Goal: Task Accomplishment & Management: Manage account settings

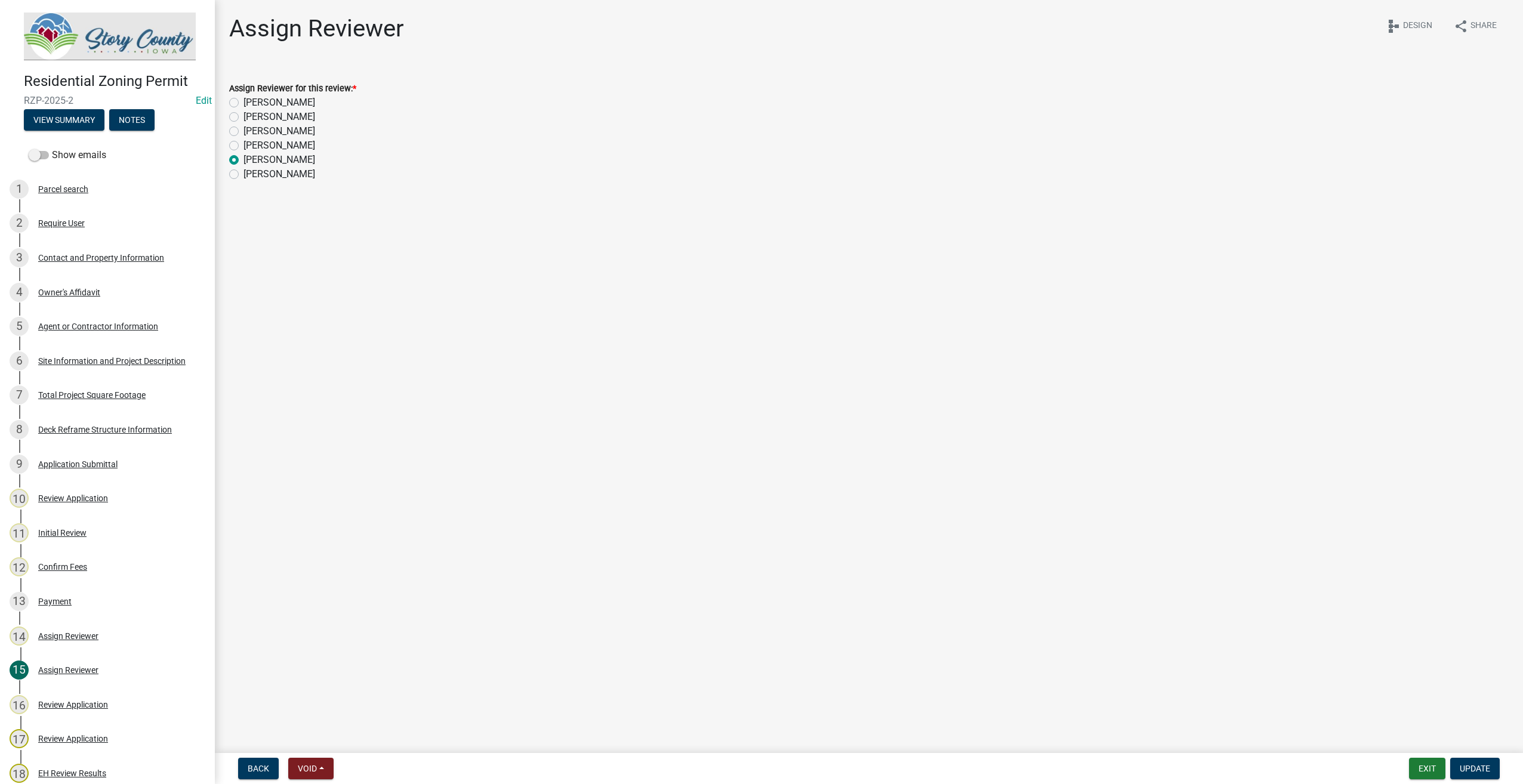
scroll to position [179, 0]
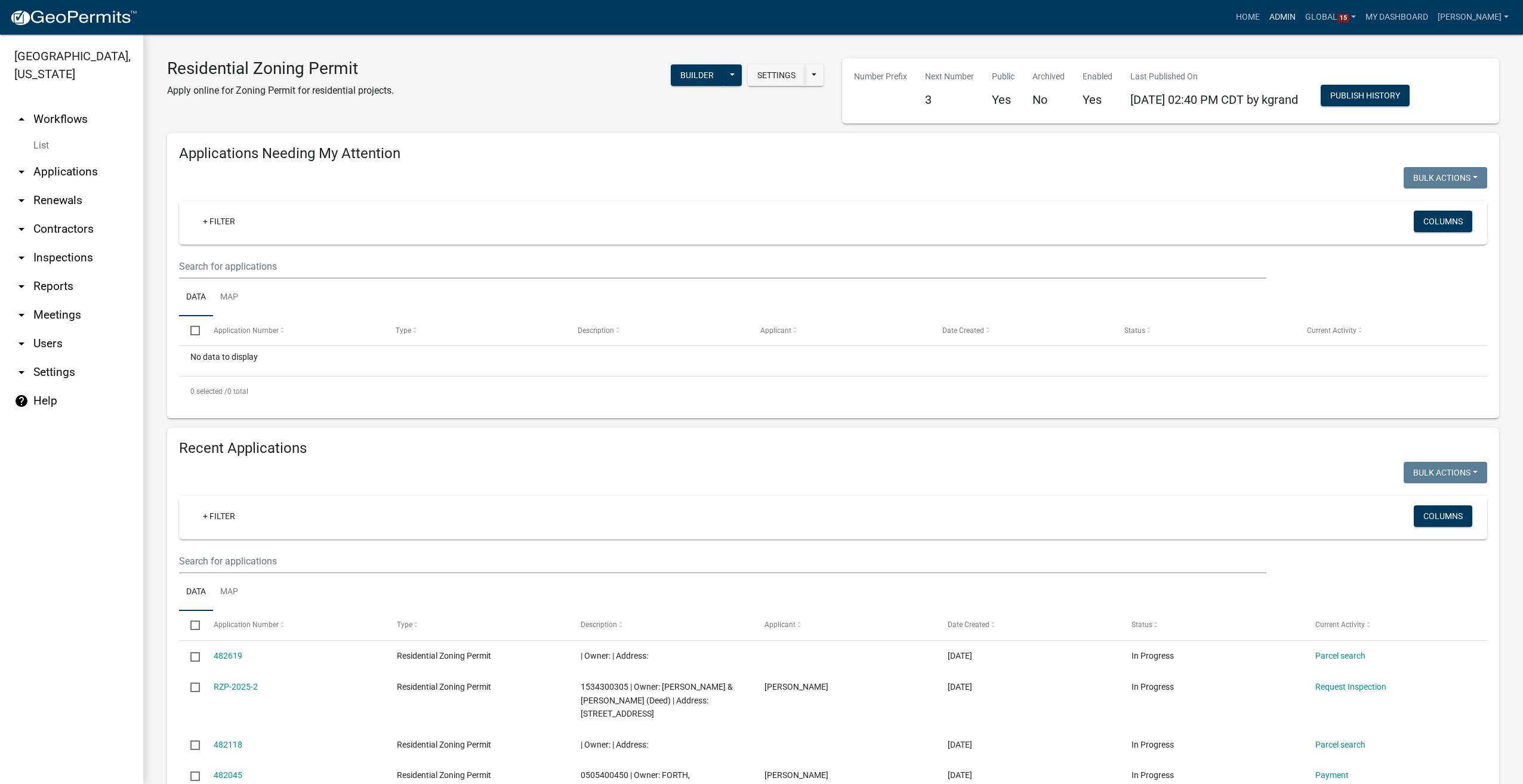
drag, startPoint x: 1289, startPoint y: 16, endPoint x: 1280, endPoint y: 18, distance: 9.2
click at [1289, 16] on link "Admin" at bounding box center [1282, 17] width 36 height 23
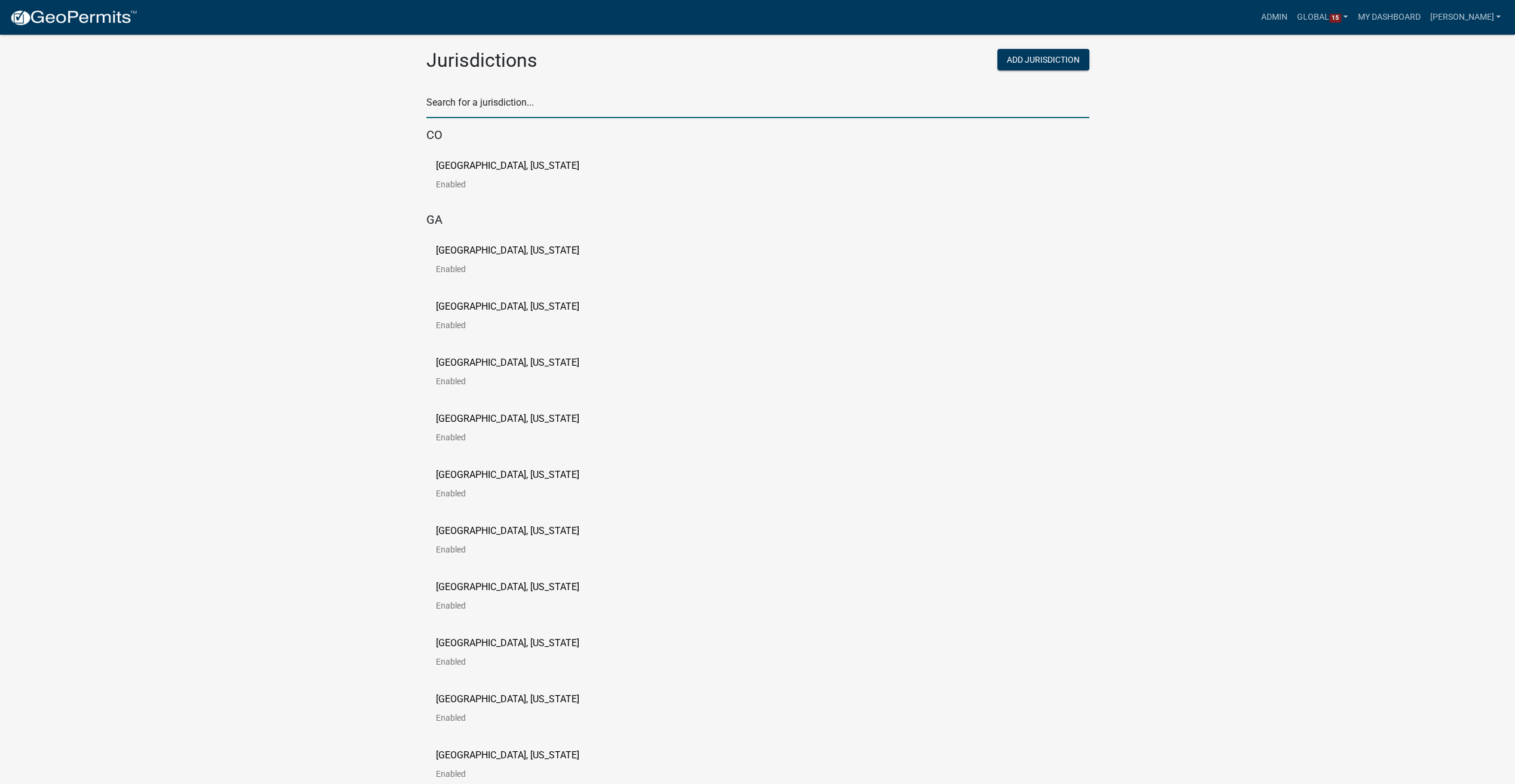
click at [482, 106] on input "text" at bounding box center [758, 106] width 663 height 24
type input "story"
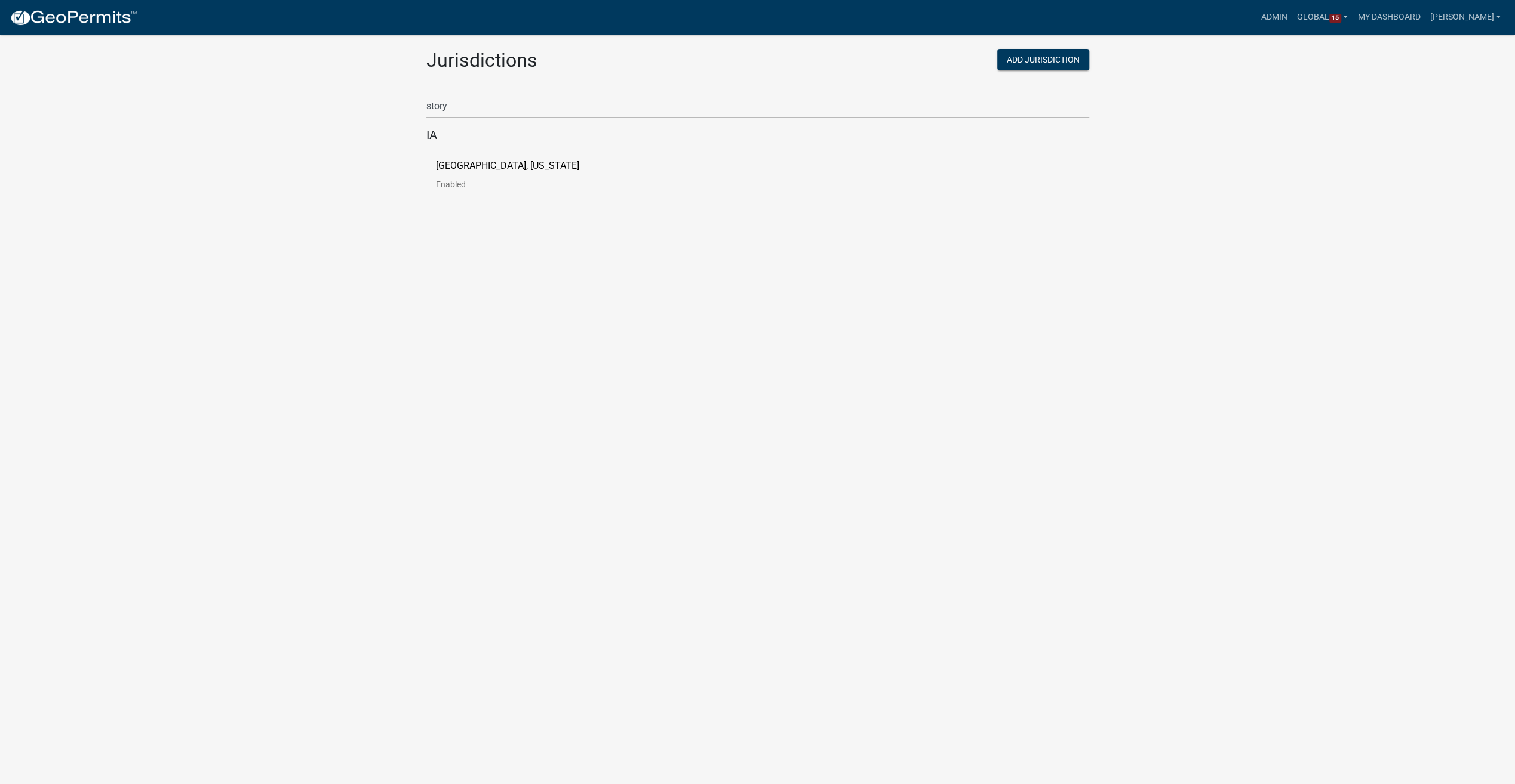
click at [473, 161] on p "[GEOGRAPHIC_DATA], [US_STATE]" at bounding box center [508, 165] width 143 height 9
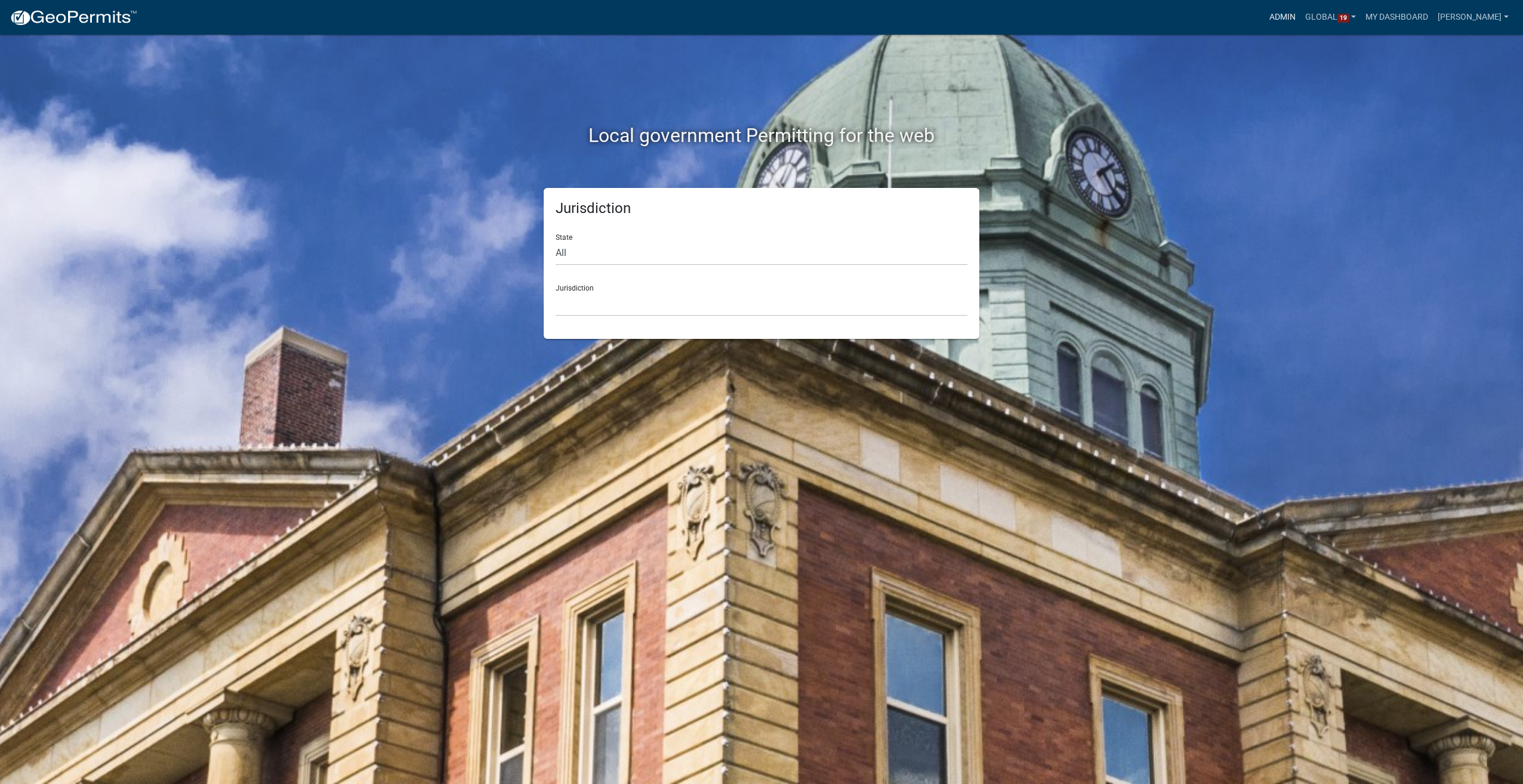
click at [1301, 15] on link "Admin" at bounding box center [1282, 17] width 36 height 23
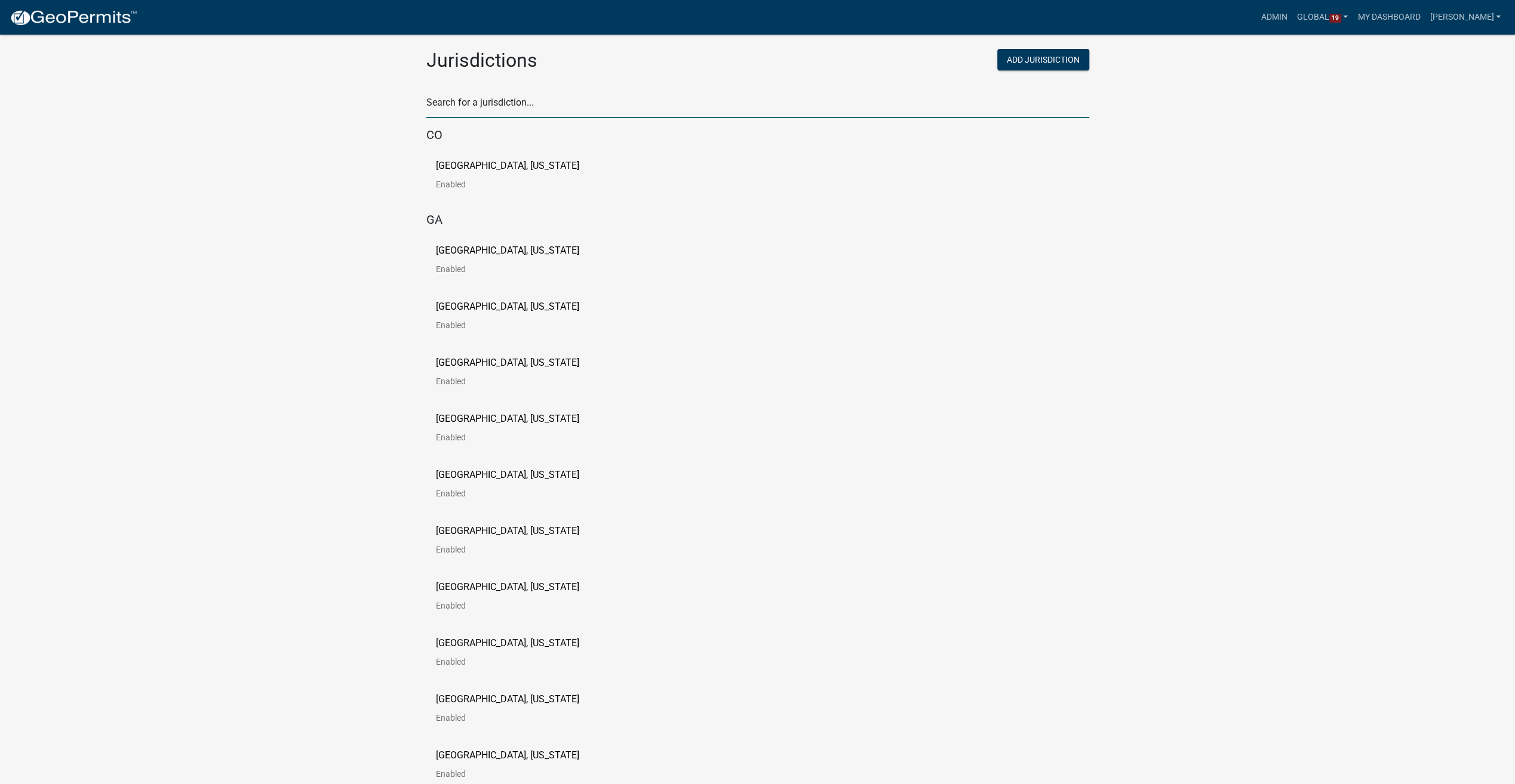
click at [487, 112] on input "text" at bounding box center [758, 106] width 663 height 24
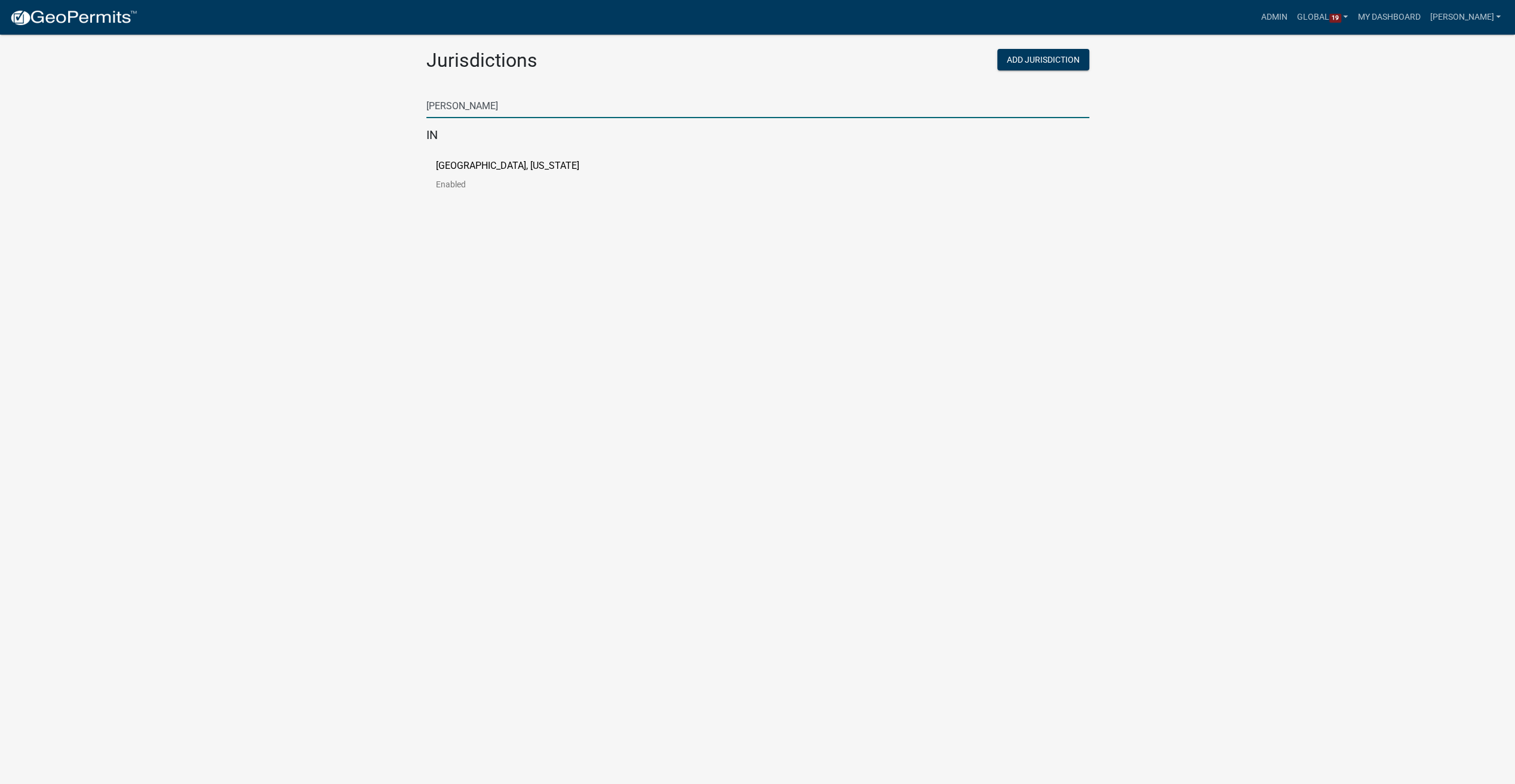
type input "howard"
click at [461, 164] on p "[GEOGRAPHIC_DATA], [US_STATE]" at bounding box center [508, 165] width 143 height 9
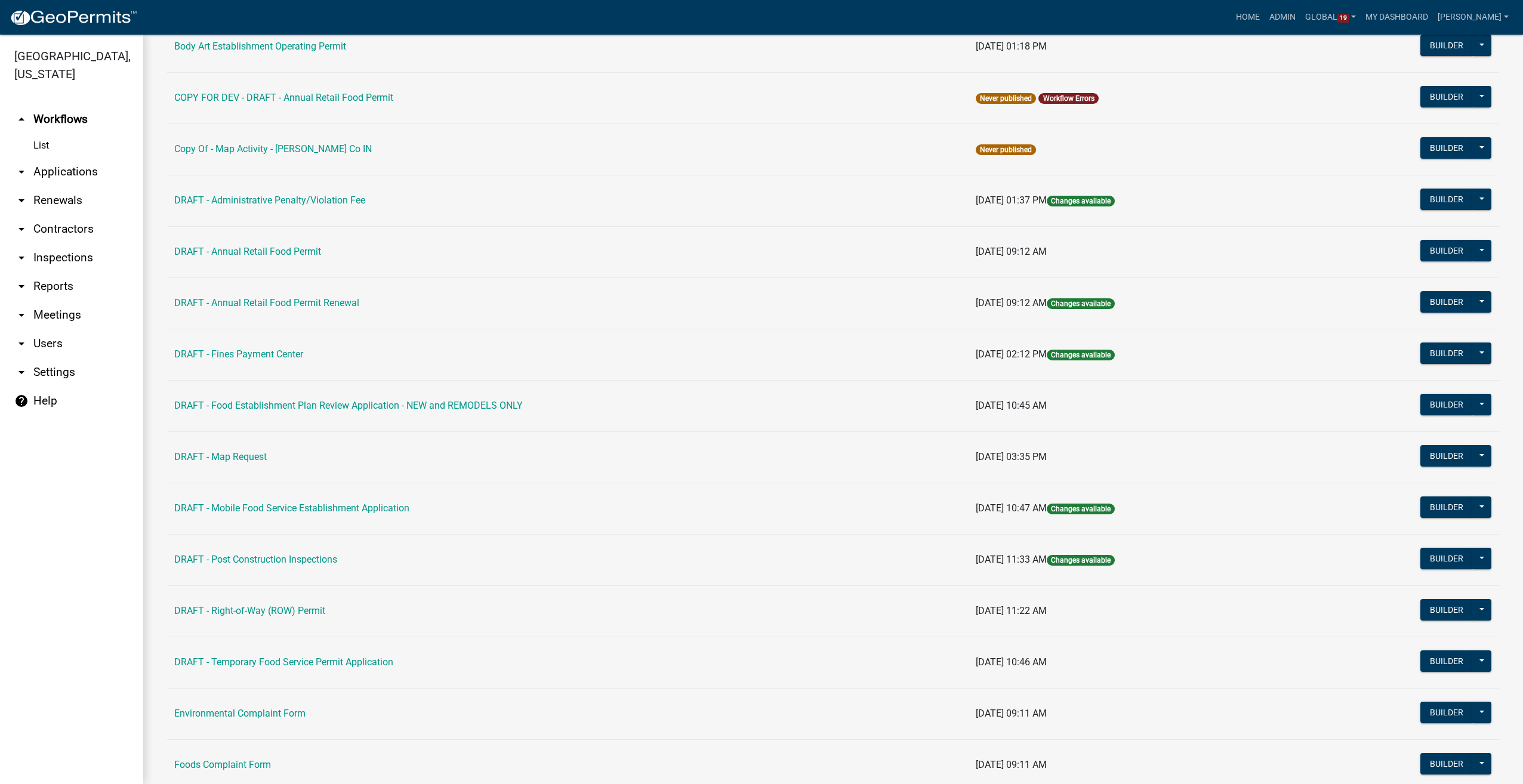
scroll to position [179, 0]
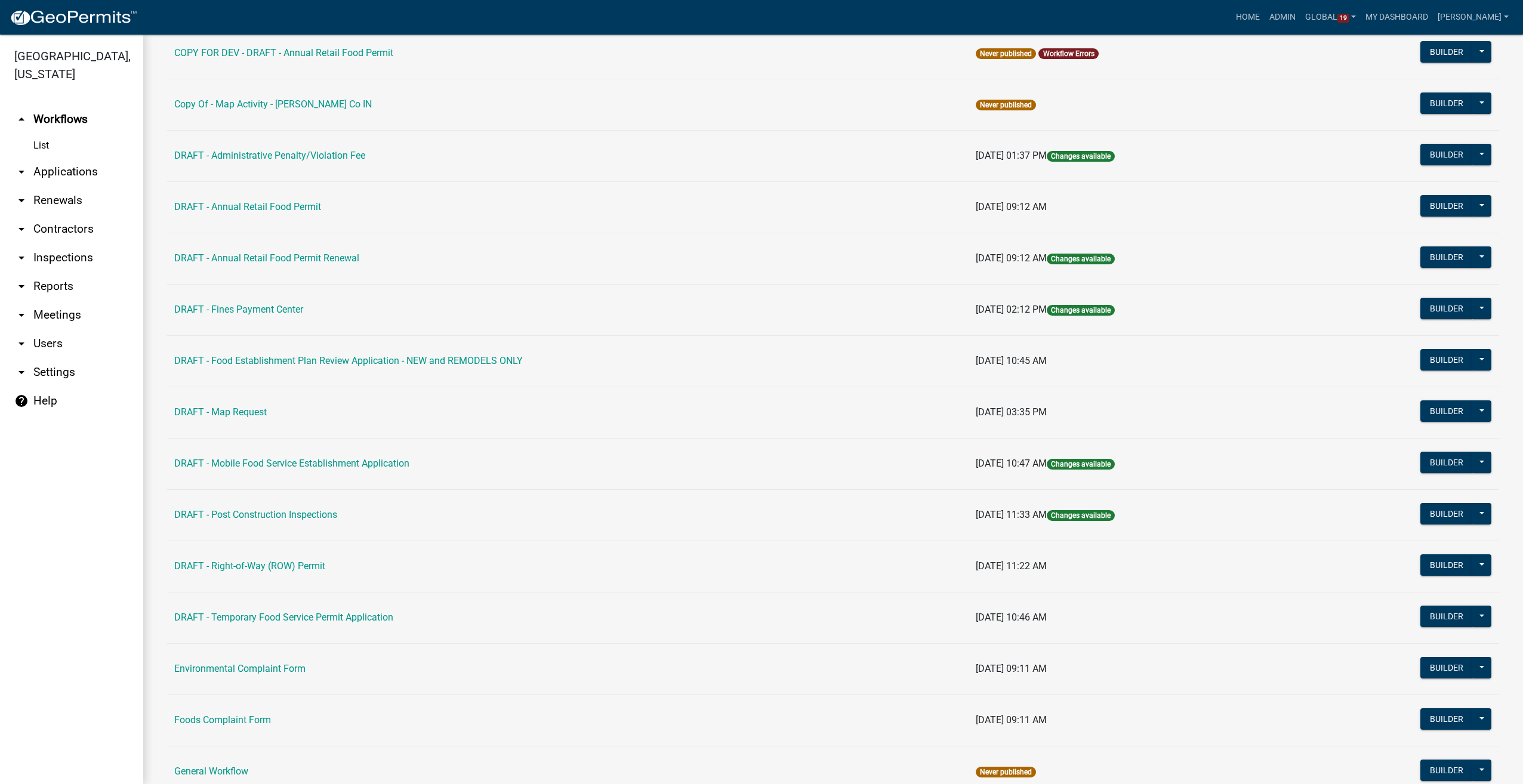
click at [47, 288] on link "arrow_drop_down Reports" at bounding box center [71, 287] width 143 height 29
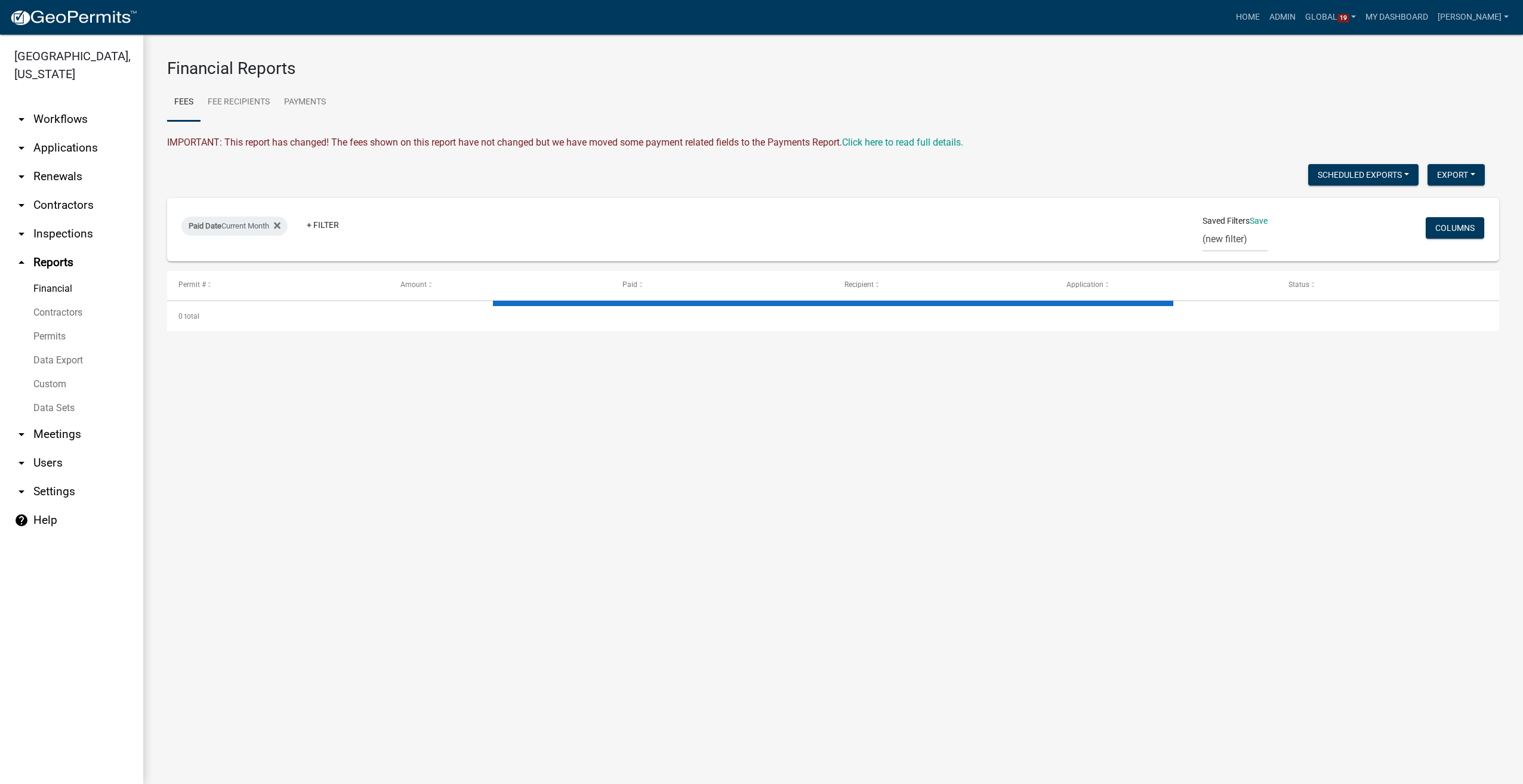
click at [43, 412] on link "Data Sets" at bounding box center [71, 408] width 143 height 23
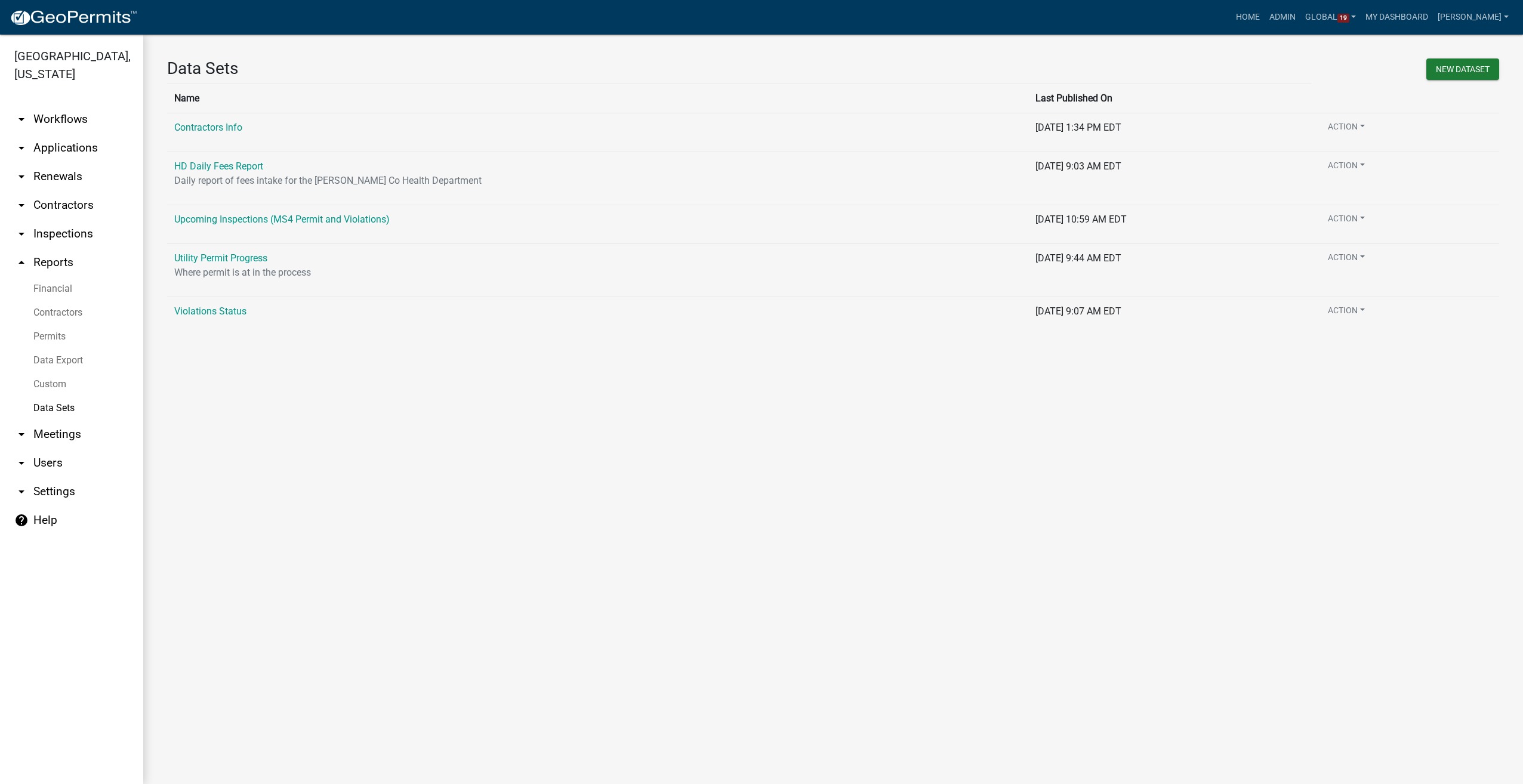
click at [50, 358] on link "Data Export" at bounding box center [71, 361] width 143 height 23
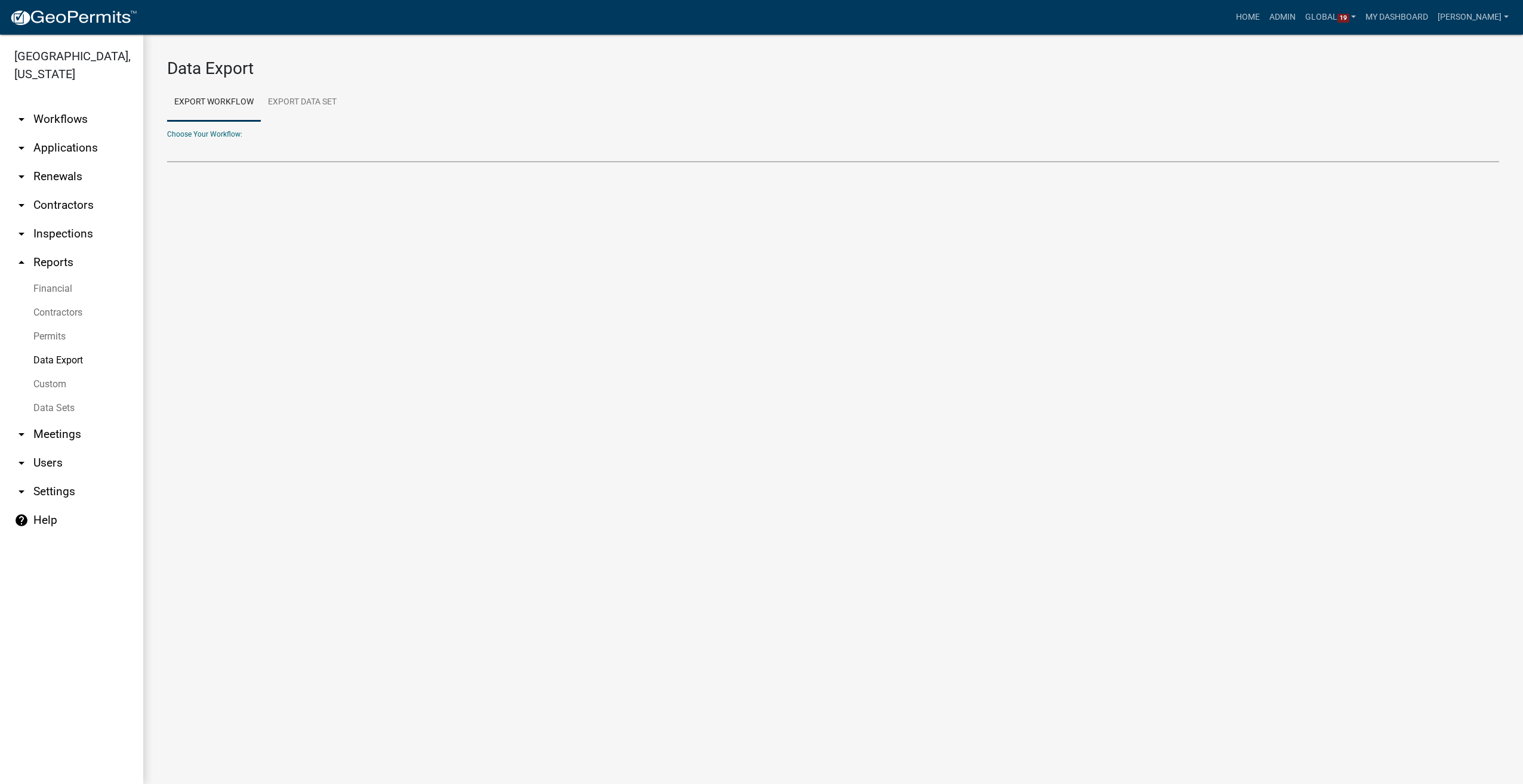
click at [229, 152] on select "Body Art Establishment Operating Permit Contractors DRAFT - Administrative Pena…" at bounding box center [833, 149] width 1333 height 24
select select "20: Object"
click at [167, 138] on select "Body Art Establishment Operating Permit Contractors DRAFT - Administrative Pena…" at bounding box center [833, 149] width 1333 height 24
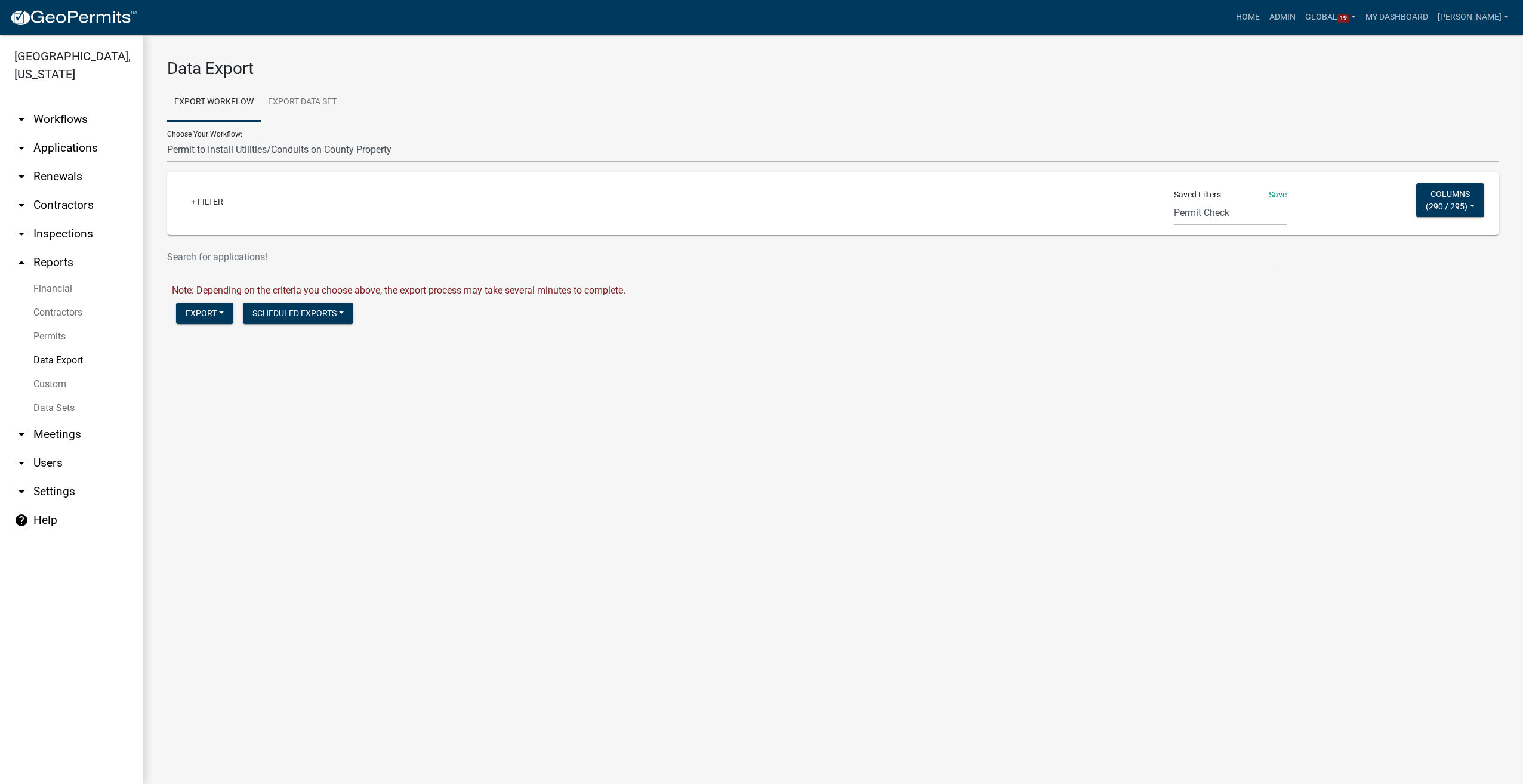
click at [46, 121] on link "arrow_drop_down Workflows" at bounding box center [71, 119] width 143 height 29
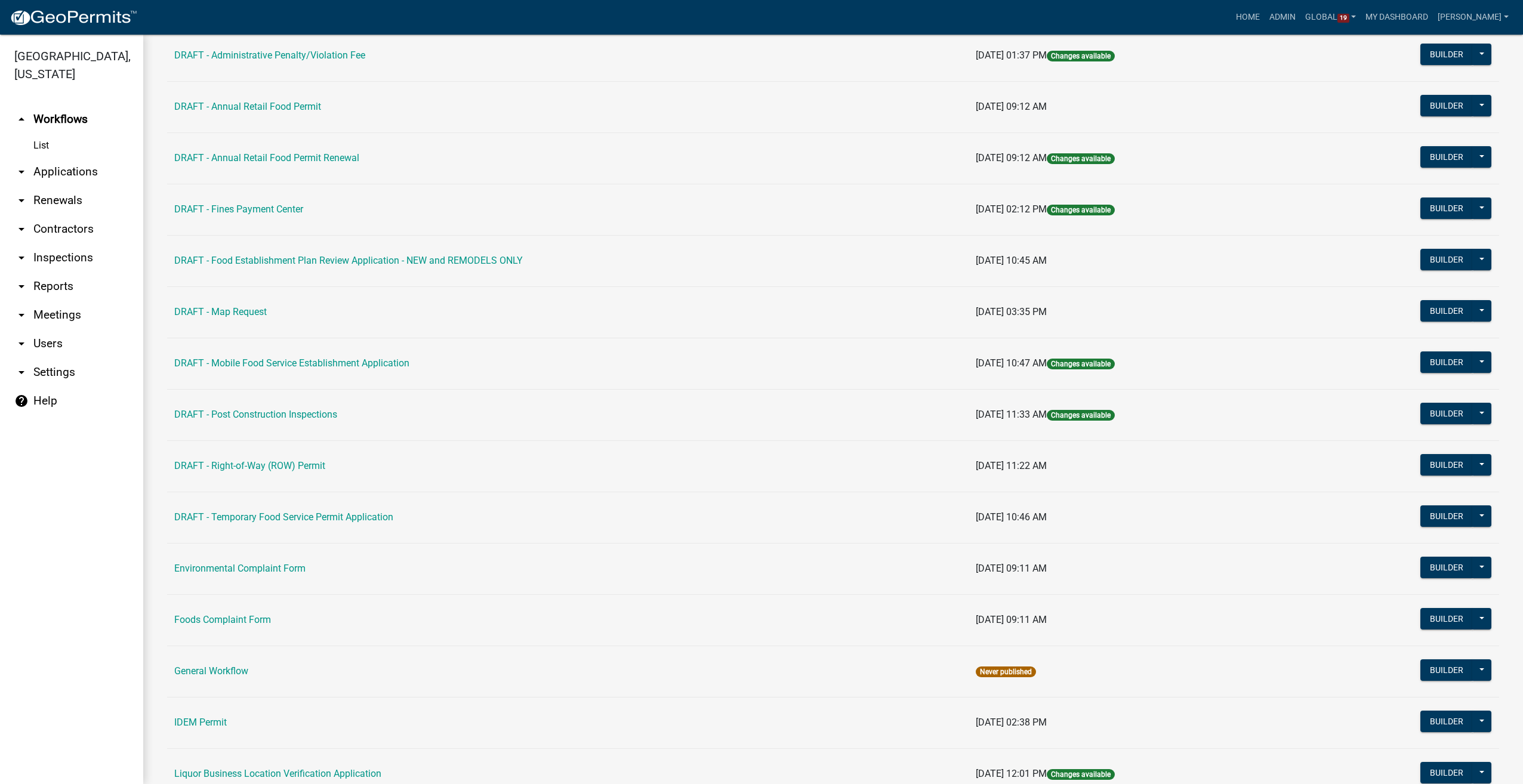
scroll to position [299, 0]
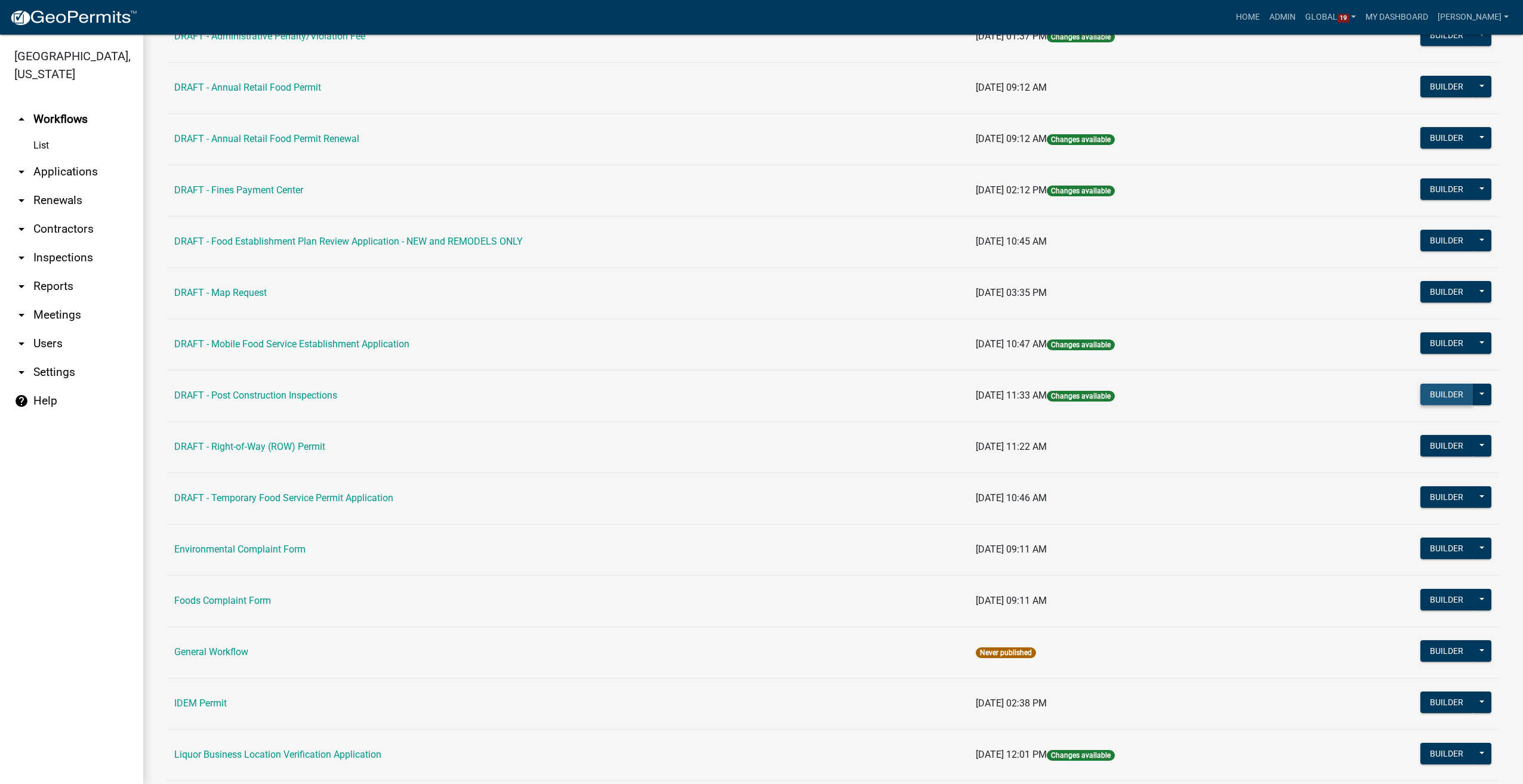
click at [1431, 389] on button "Builder" at bounding box center [1447, 395] width 53 height 22
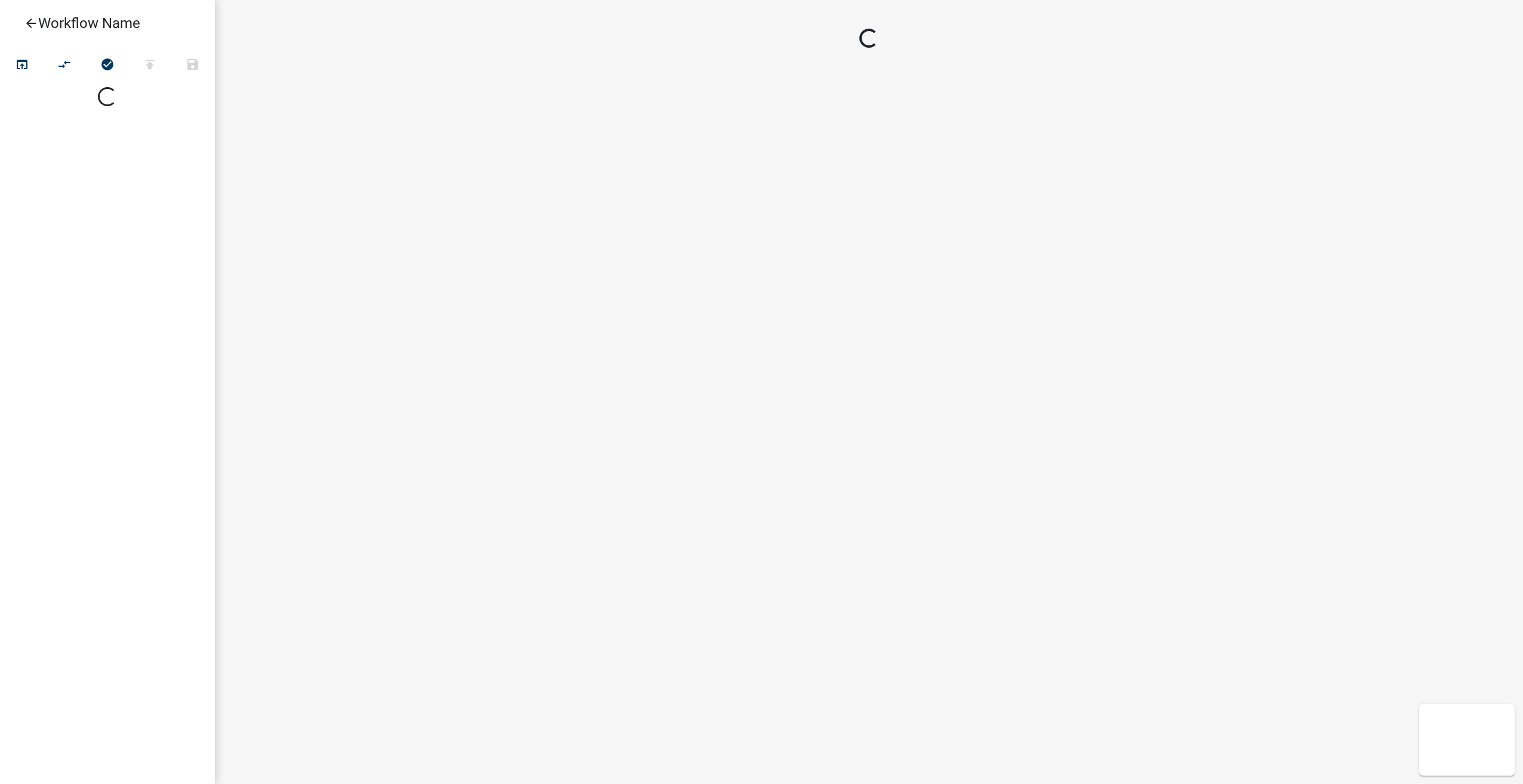
select select
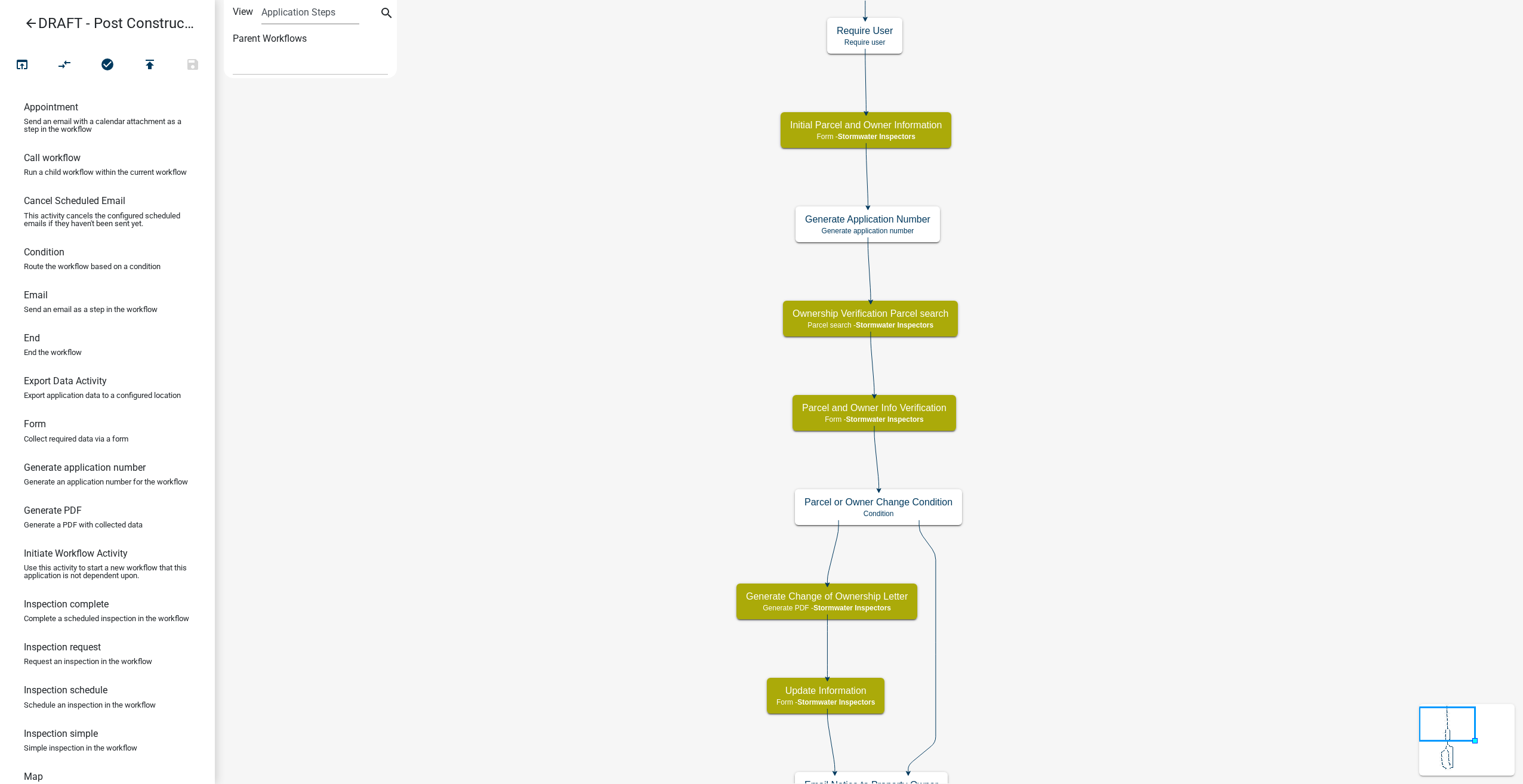
click at [31, 23] on icon "arrow_back" at bounding box center [30, 24] width 14 height 17
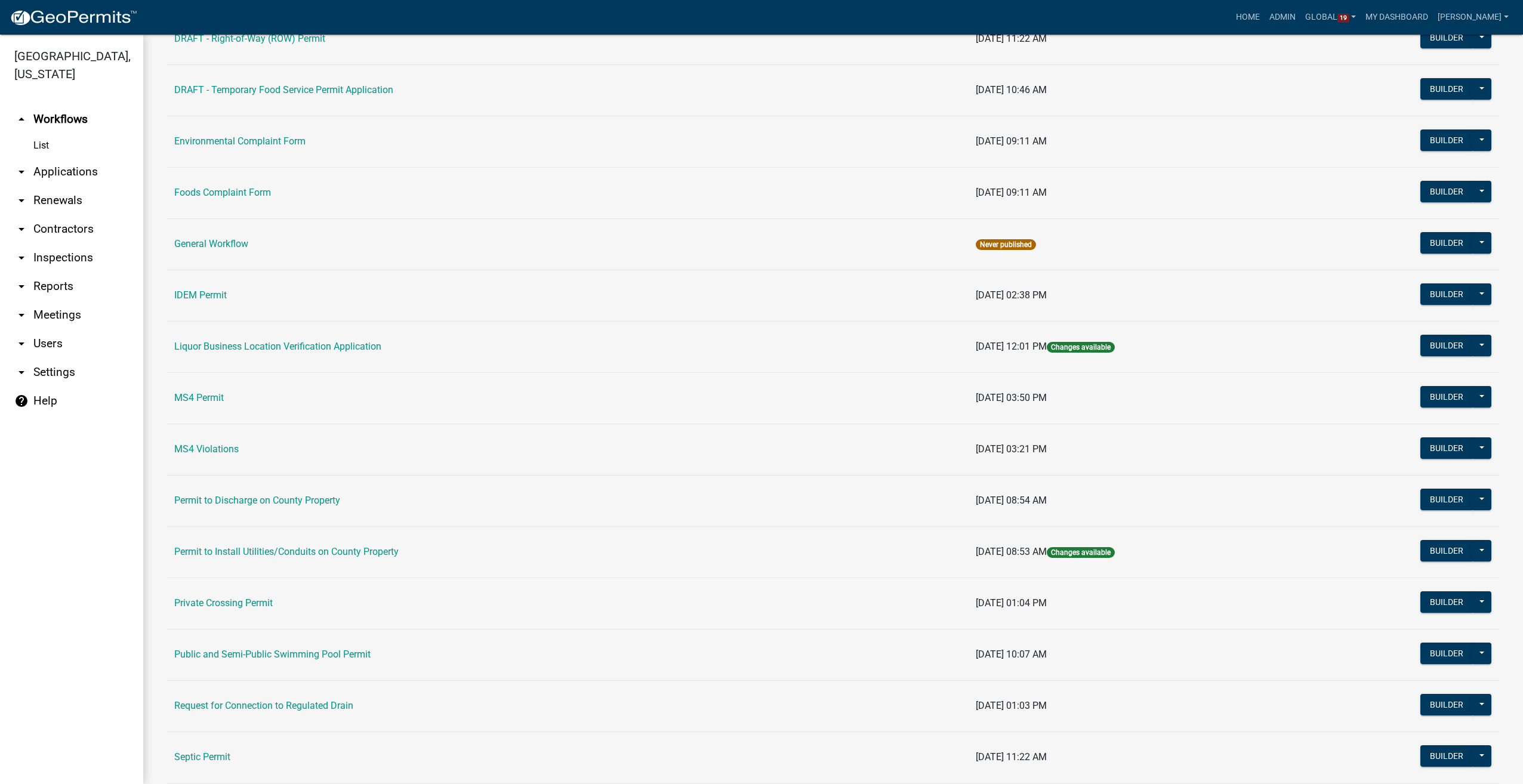
scroll to position [776, 0]
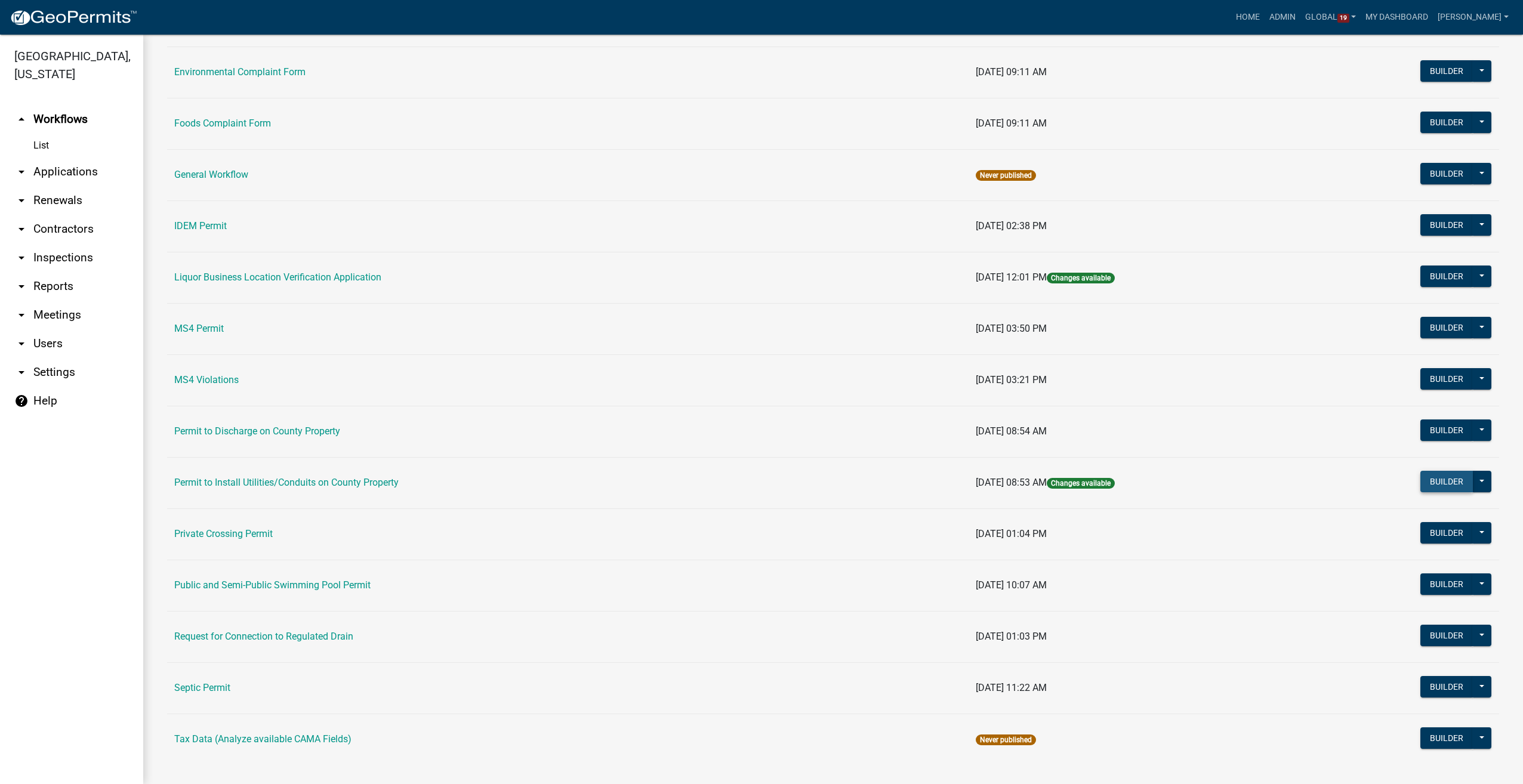
click at [1422, 480] on button "Builder" at bounding box center [1447, 482] width 53 height 22
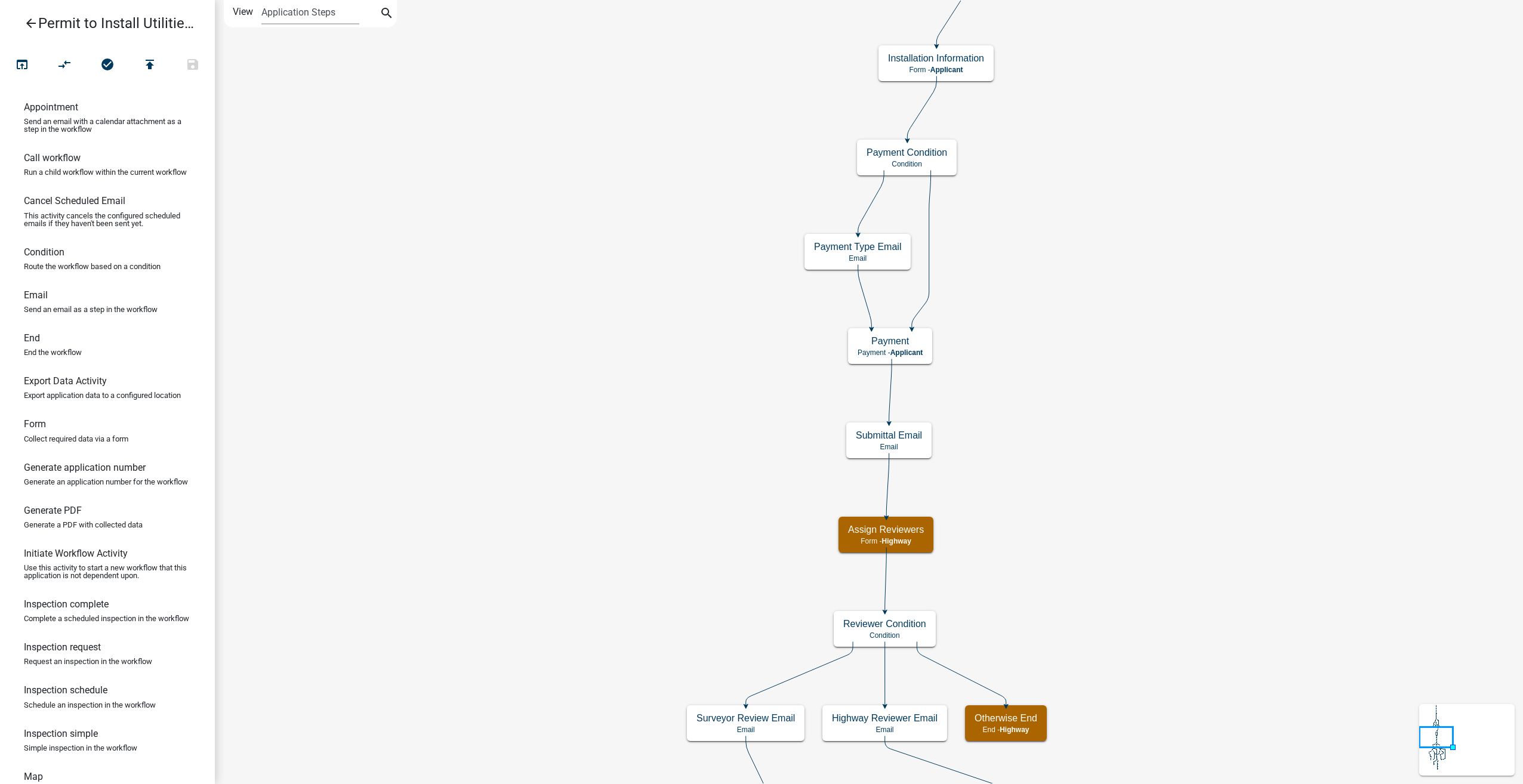
click at [32, 23] on icon "arrow_back" at bounding box center [30, 24] width 14 height 17
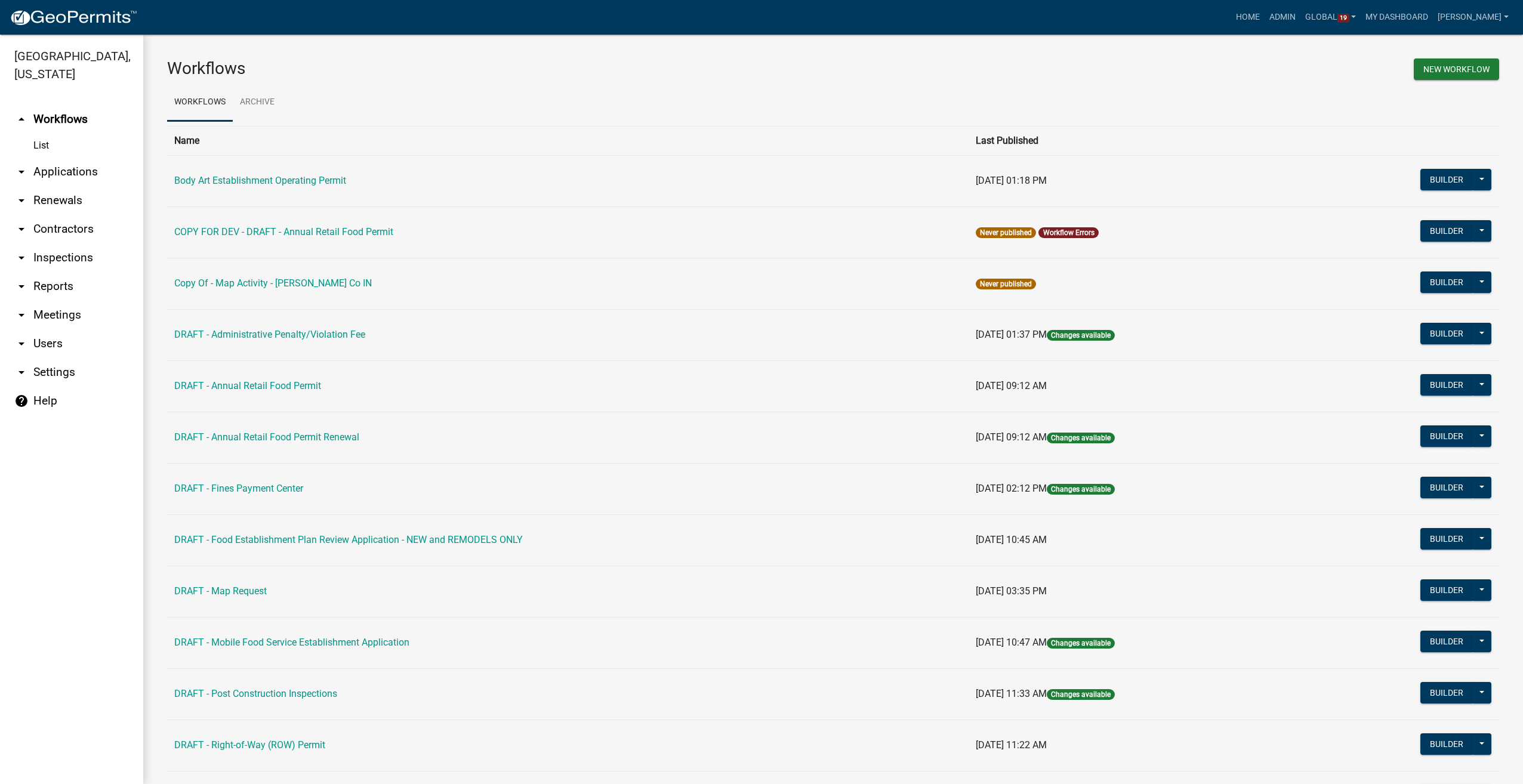
click at [40, 288] on link "arrow_drop_down Reports" at bounding box center [71, 287] width 143 height 29
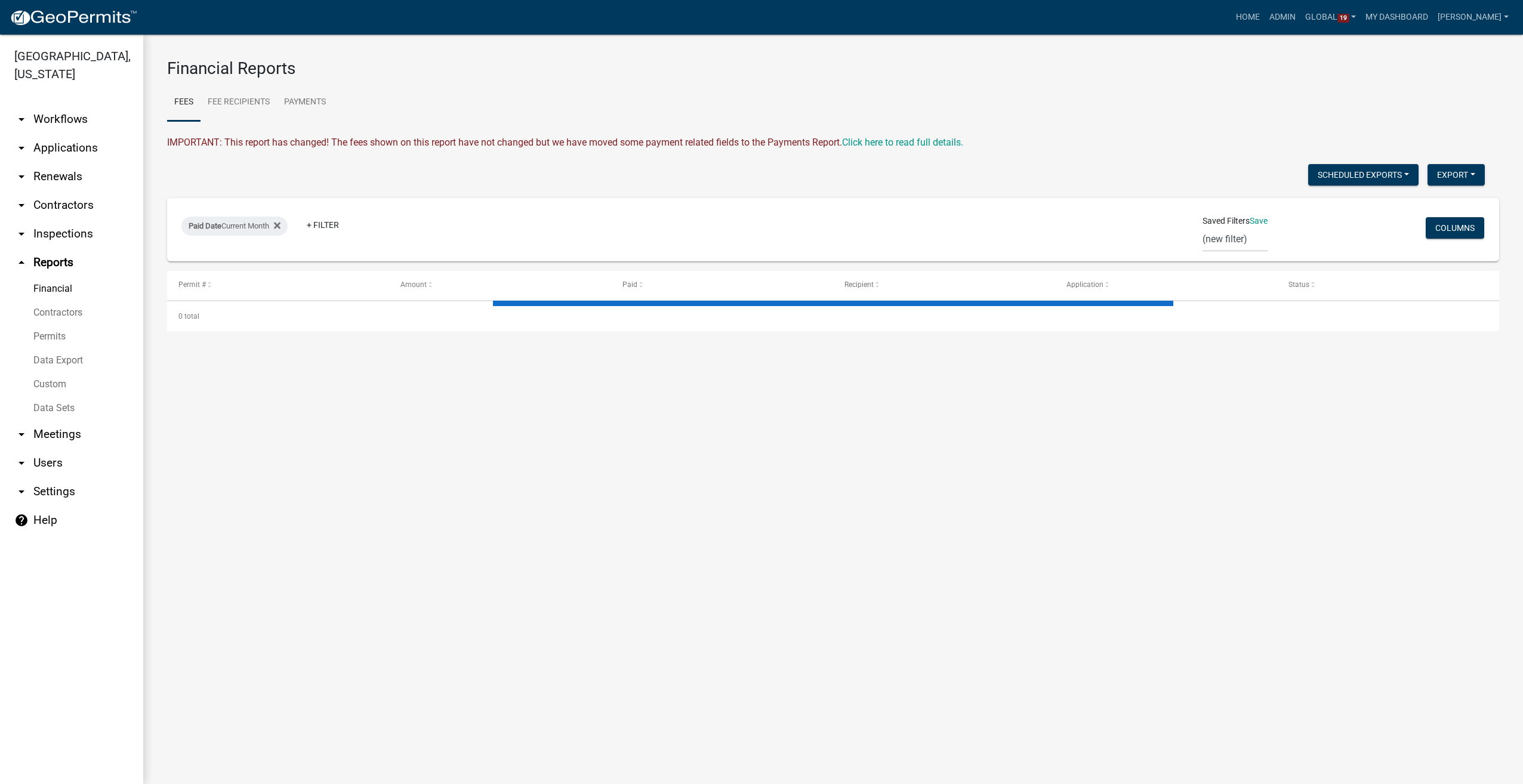
click at [47, 361] on link "Data Export" at bounding box center [71, 361] width 143 height 23
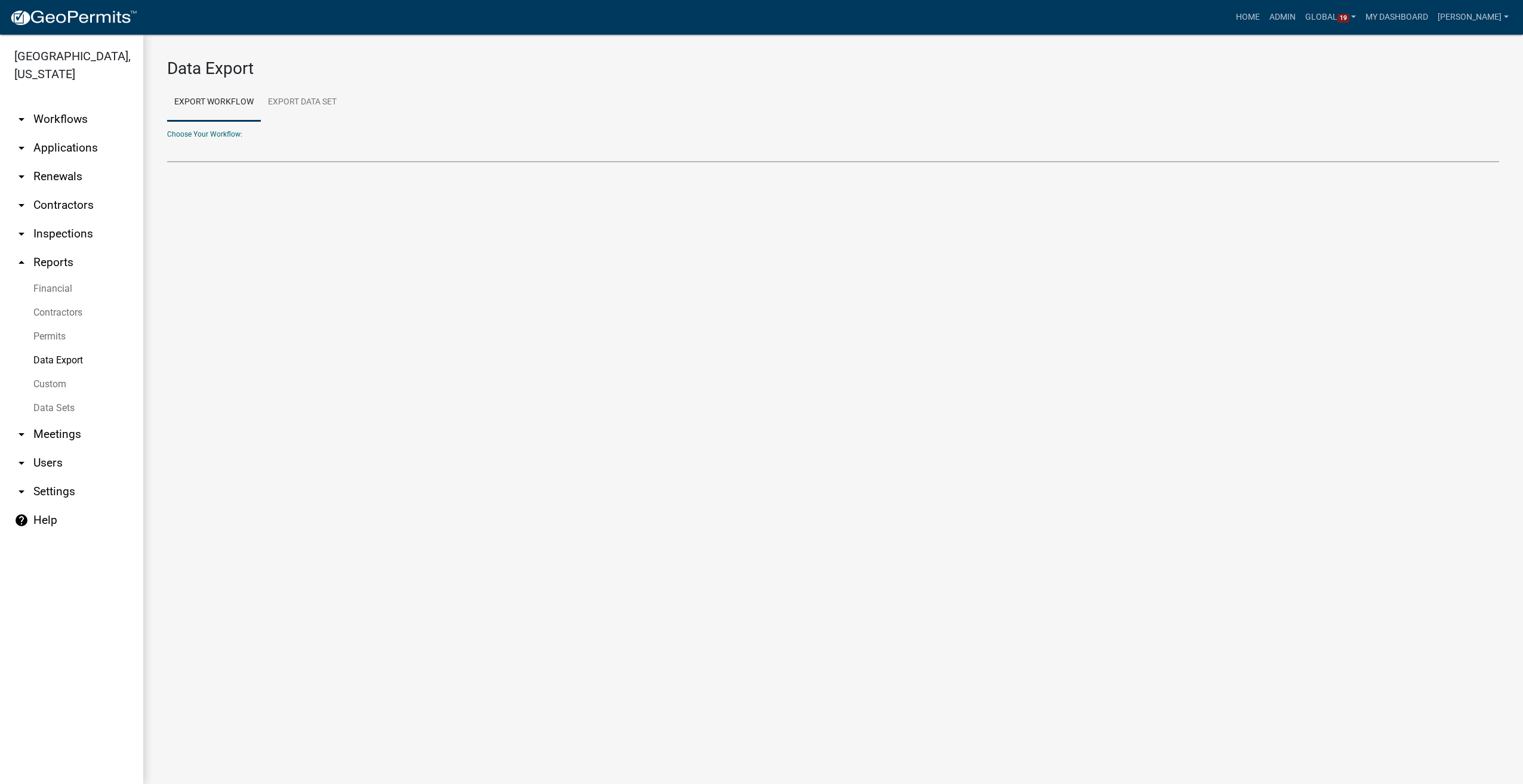
click at [235, 153] on select "Choose Your Workflow:" at bounding box center [833, 149] width 1333 height 24
select select "20: Object"
click at [167, 138] on select "Body Art Establishment Operating Permit Contractors DRAFT - Administrative Pena…" at bounding box center [833, 149] width 1333 height 24
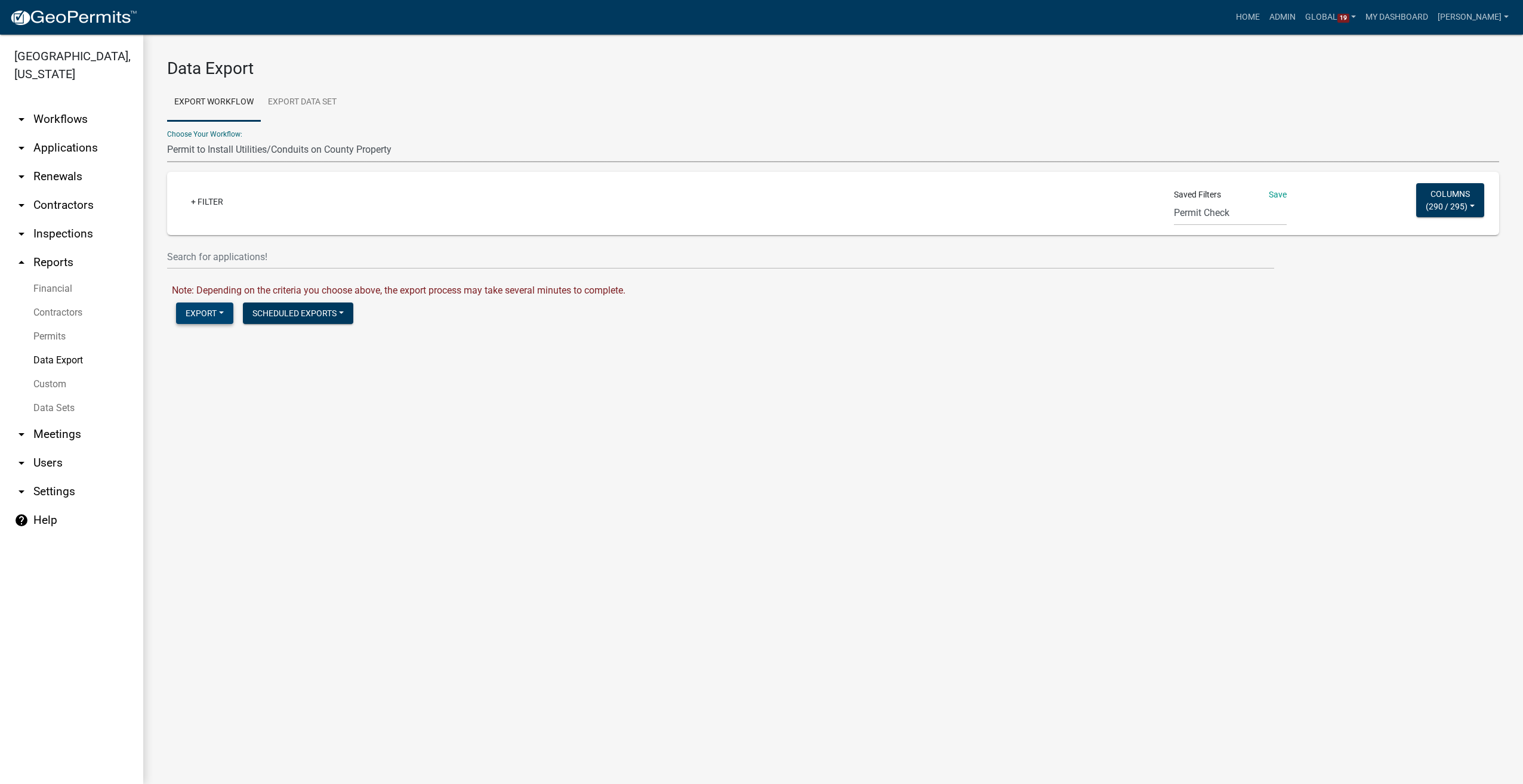
click at [223, 311] on button "Export" at bounding box center [205, 314] width 57 height 22
click at [343, 315] on button "Scheduled Exports" at bounding box center [299, 314] width 111 height 22
click at [294, 432] on button "Utility Permit Export" at bounding box center [282, 430] width 142 height 29
select select "3"
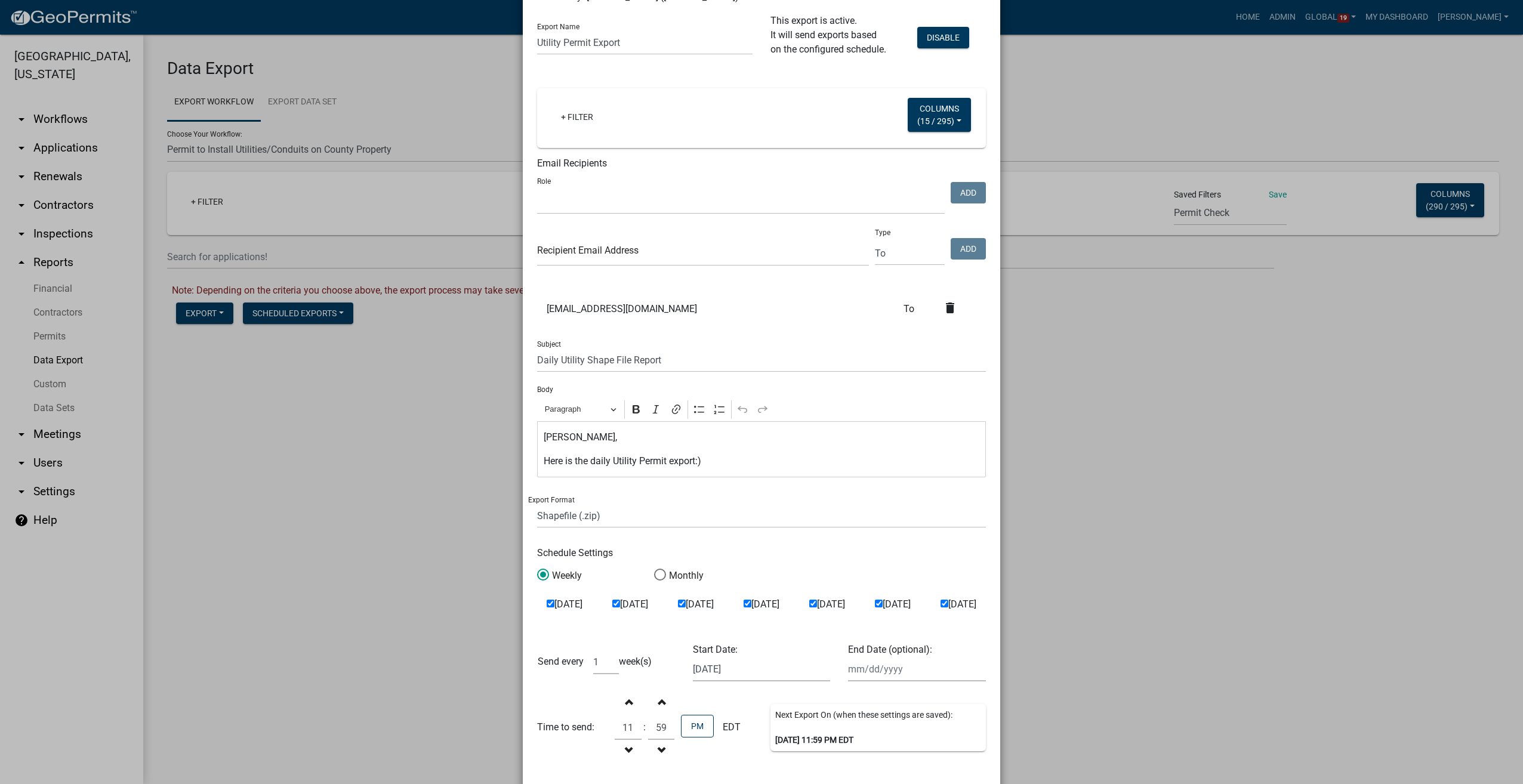
scroll to position [53, 0]
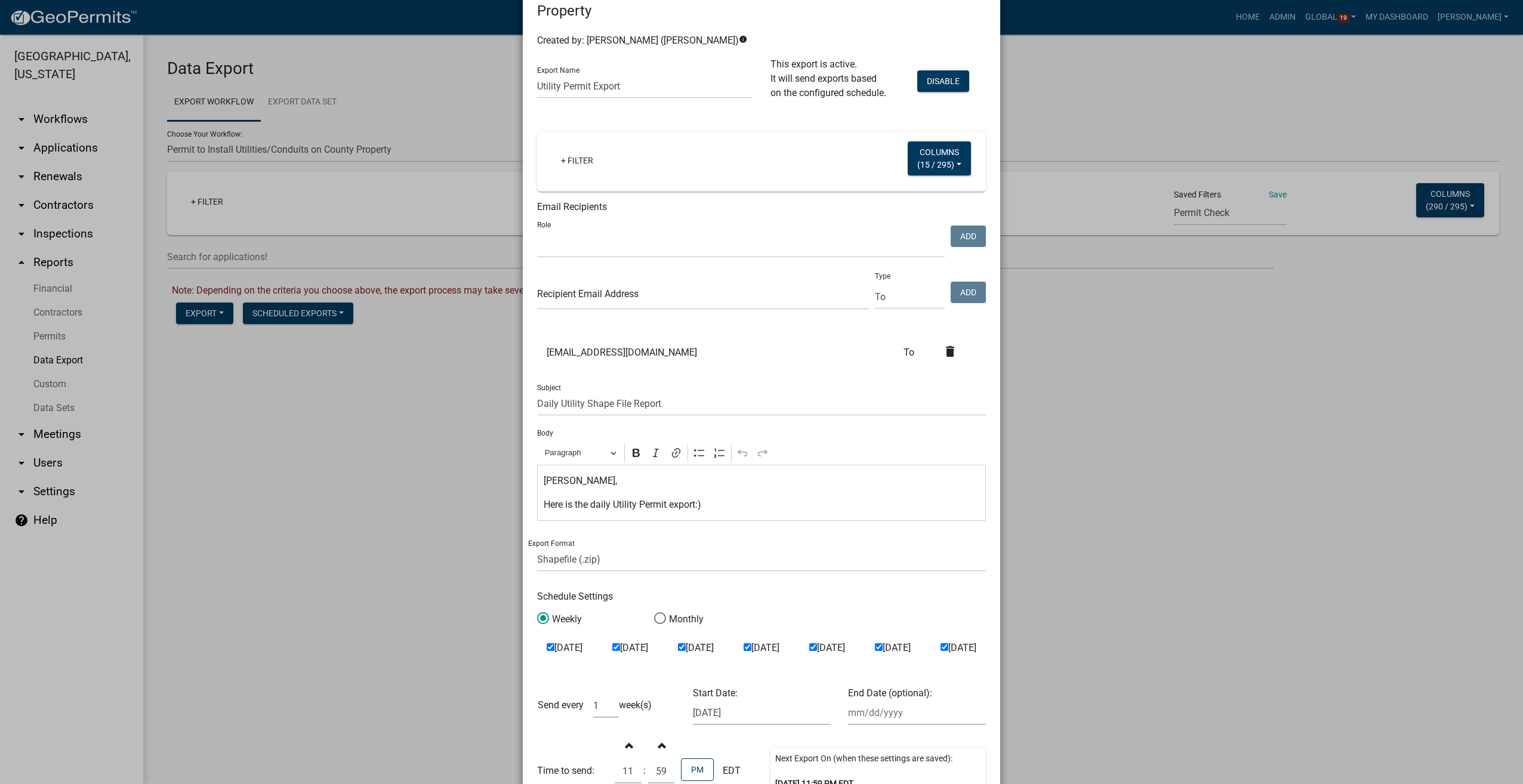
click at [1077, 570] on ngb-modal-window "Scheduled Export - Permit to Install Utilities/Conduits on County Property × Cr…" at bounding box center [762, 392] width 1523 height 784
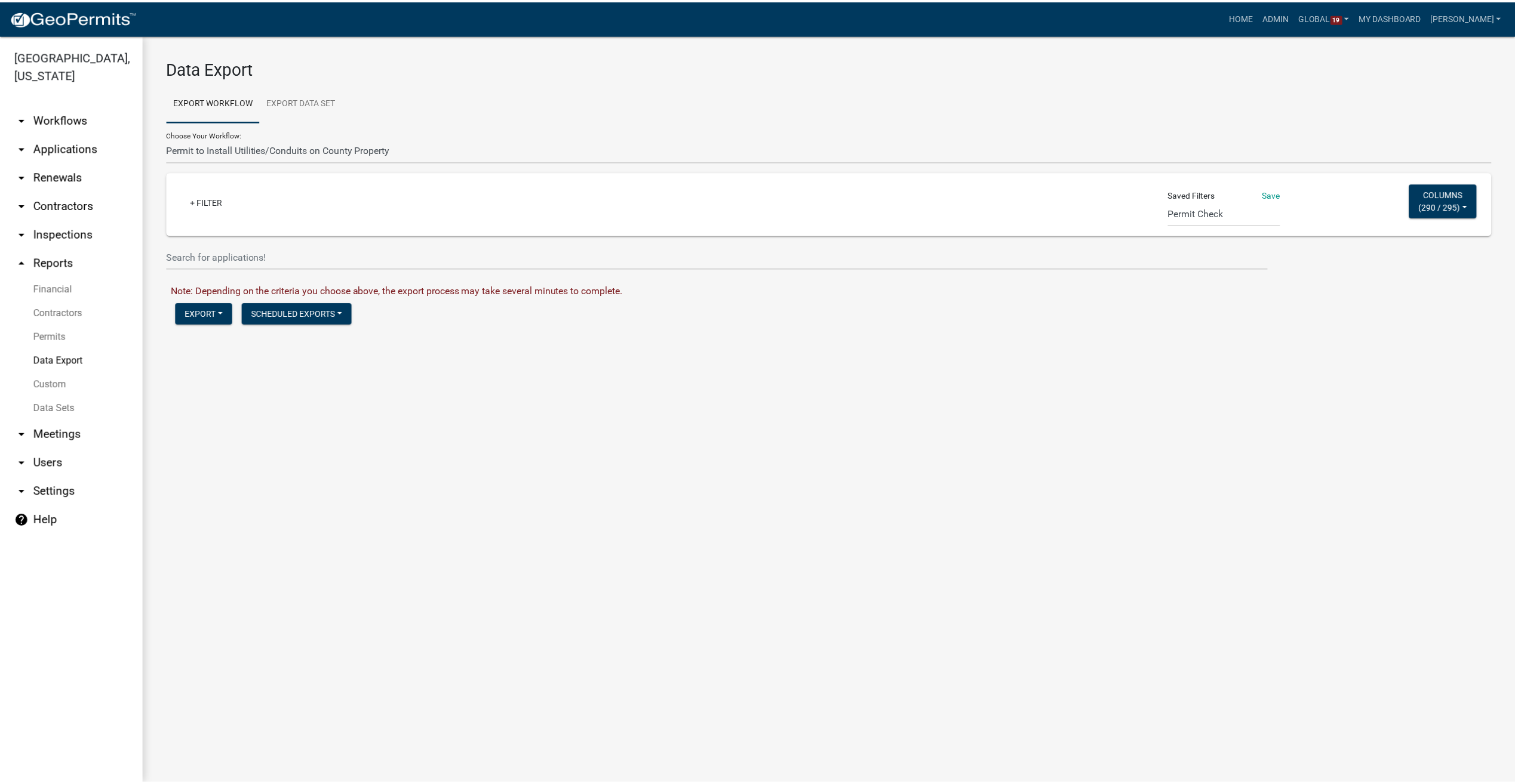
scroll to position [0, 0]
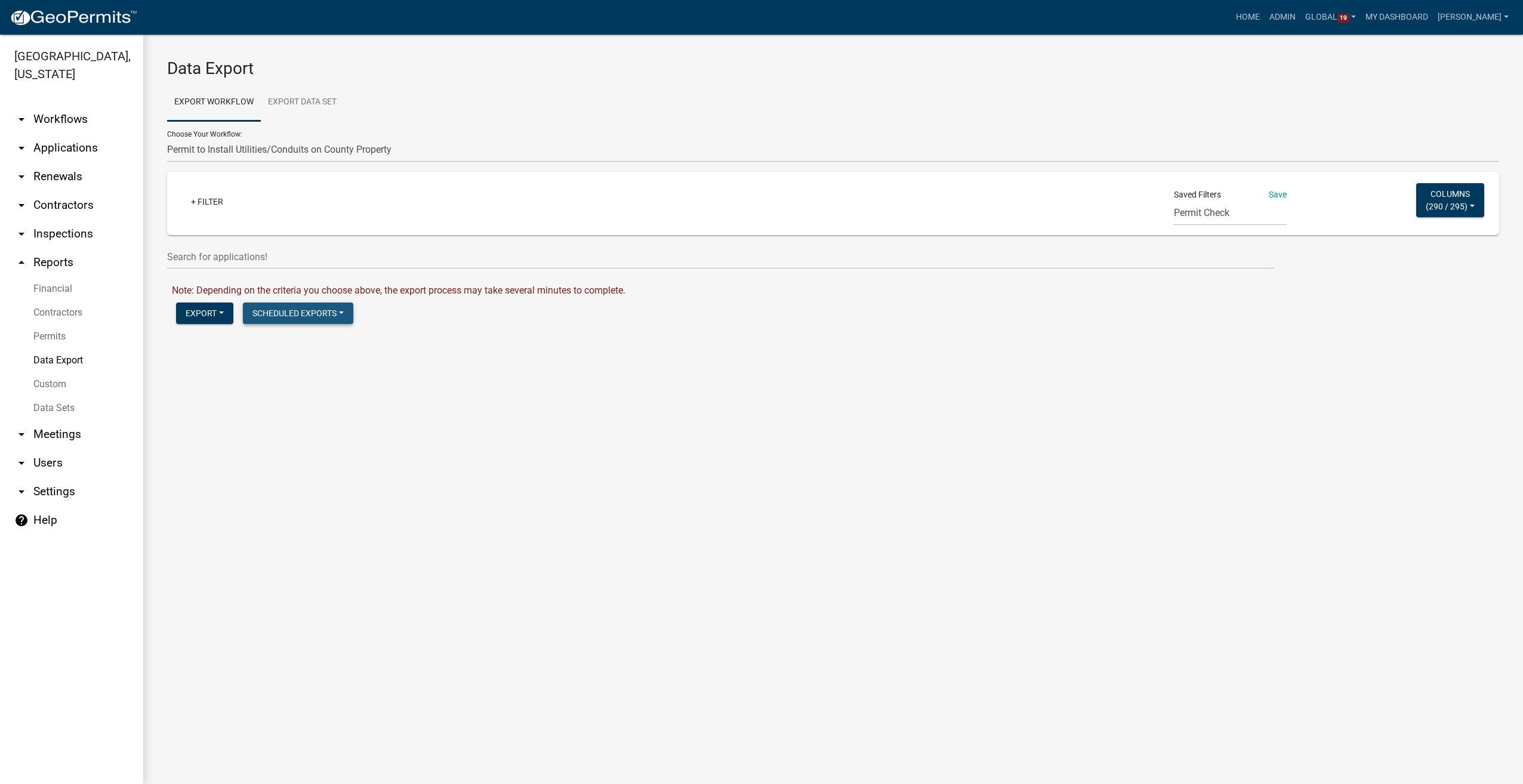
click at [336, 319] on button "Scheduled Exports" at bounding box center [299, 314] width 111 height 22
click at [481, 355] on div "Data Export Export Workflow Export Data Set Choose Your Workflow: Body Art Esta…" at bounding box center [833, 200] width 1380 height 332
click at [347, 319] on button "Scheduled Exports" at bounding box center [299, 314] width 111 height 22
click at [434, 353] on div "Data Export Export Workflow Export Data Set Choose Your Workflow: Body Art Esta…" at bounding box center [833, 200] width 1380 height 332
click at [302, 304] on button "Scheduled Exports" at bounding box center [299, 314] width 111 height 22
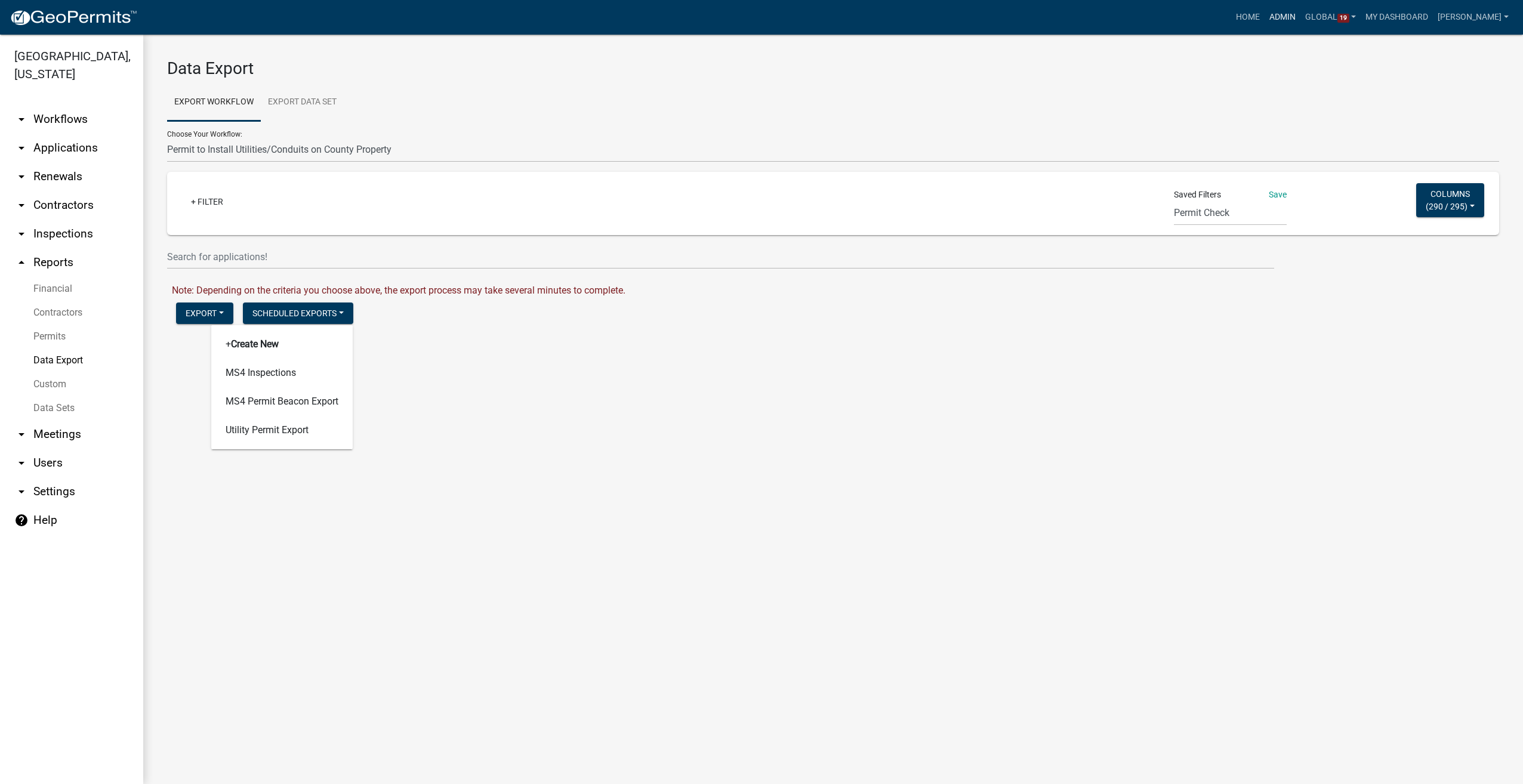
drag, startPoint x: 1297, startPoint y: 16, endPoint x: 1169, endPoint y: 32, distance: 129.0
click at [1297, 16] on link "Admin" at bounding box center [1282, 17] width 36 height 23
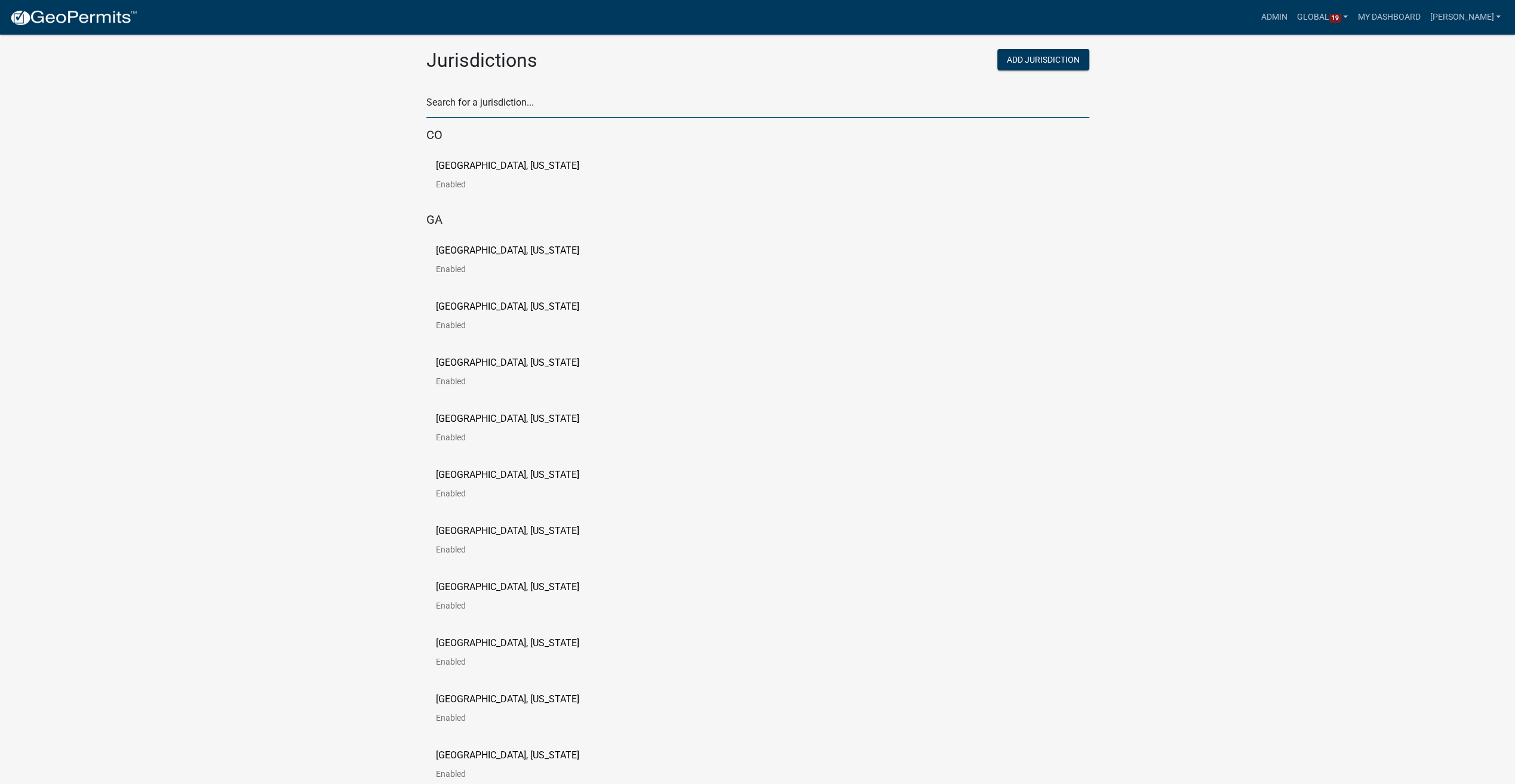
click at [477, 109] on input "text" at bounding box center [758, 106] width 663 height 24
type input "pine"
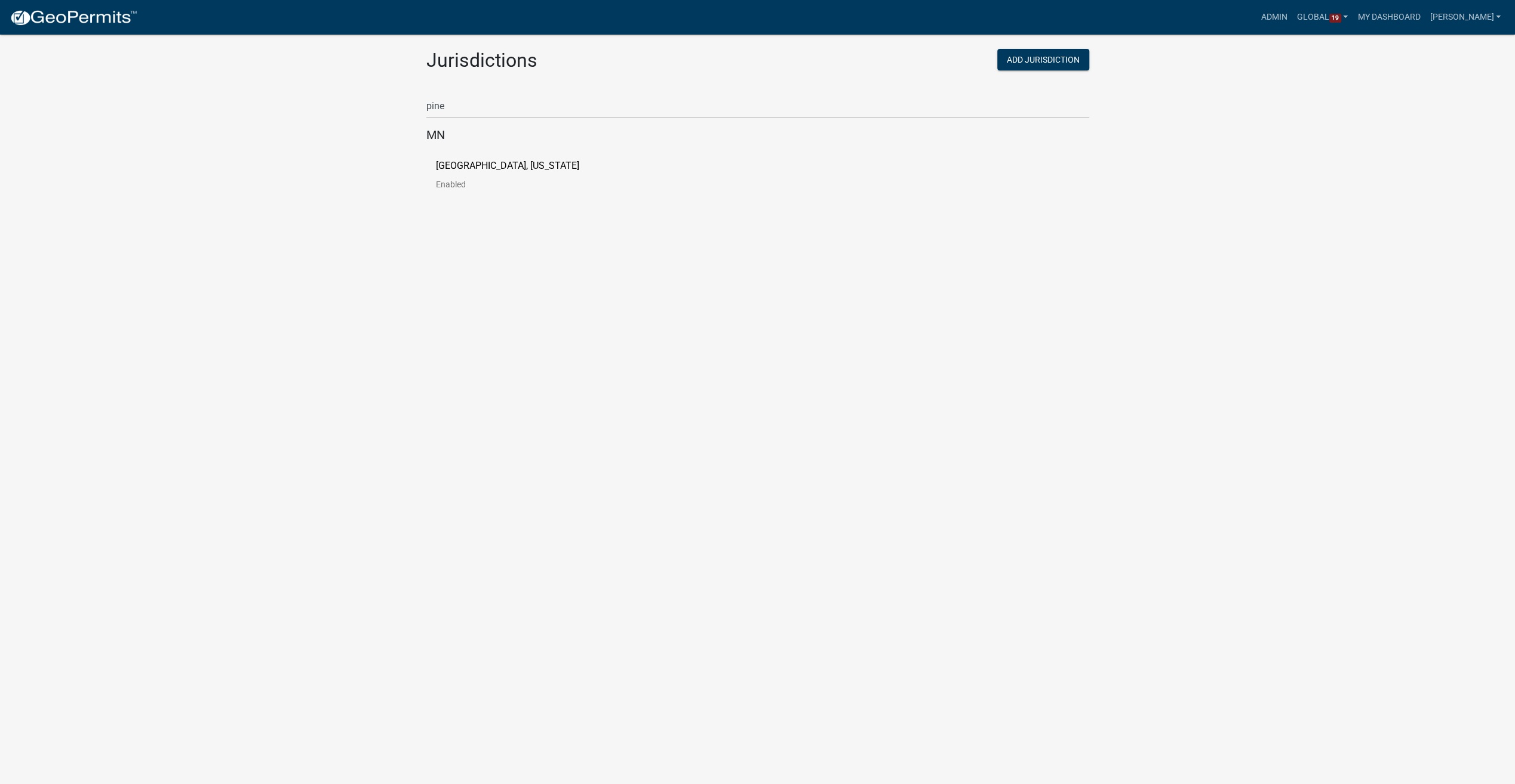
click at [476, 163] on p "[GEOGRAPHIC_DATA], [US_STATE]" at bounding box center [508, 165] width 143 height 9
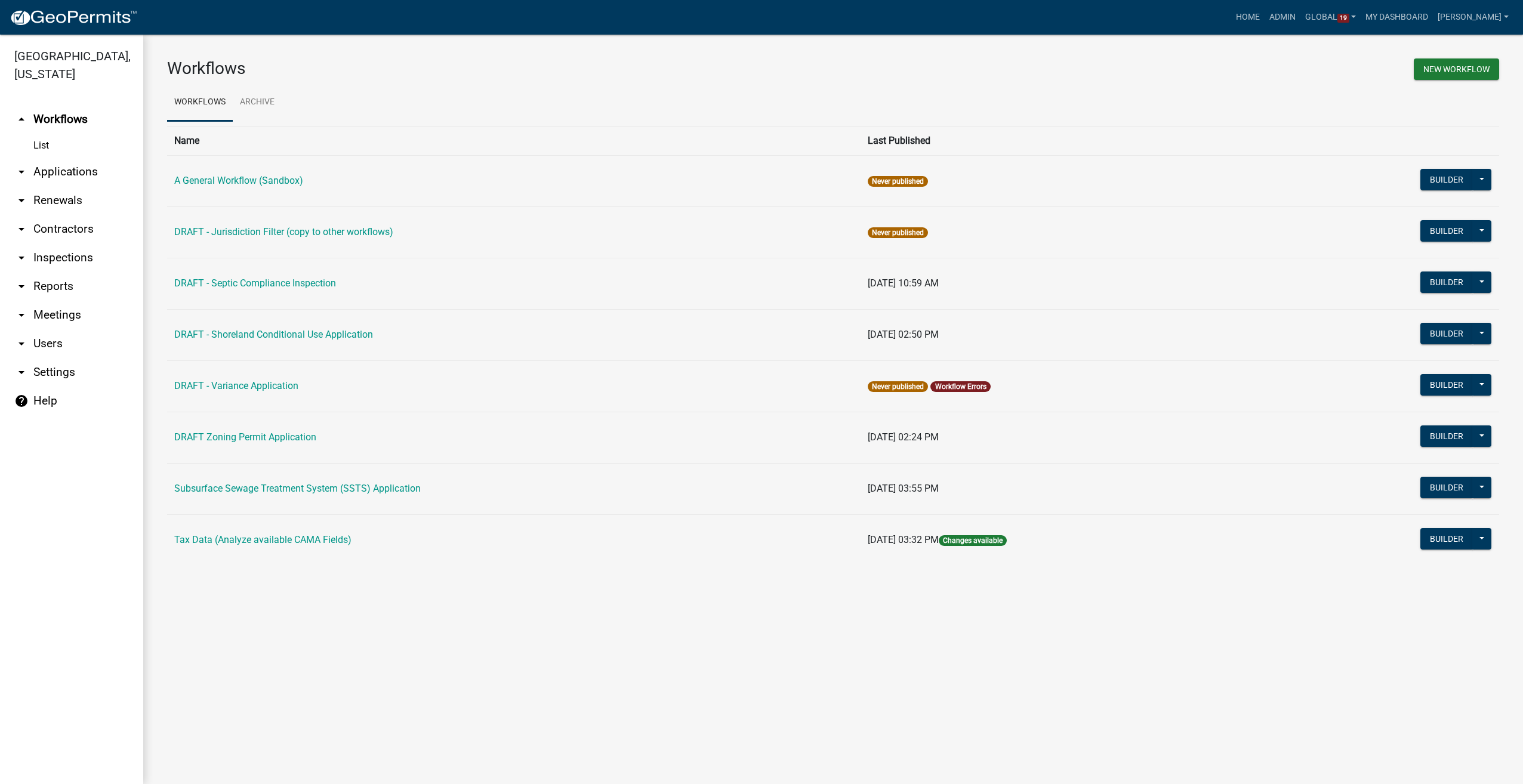
click at [62, 236] on link "arrow_drop_down Contractors" at bounding box center [71, 229] width 143 height 29
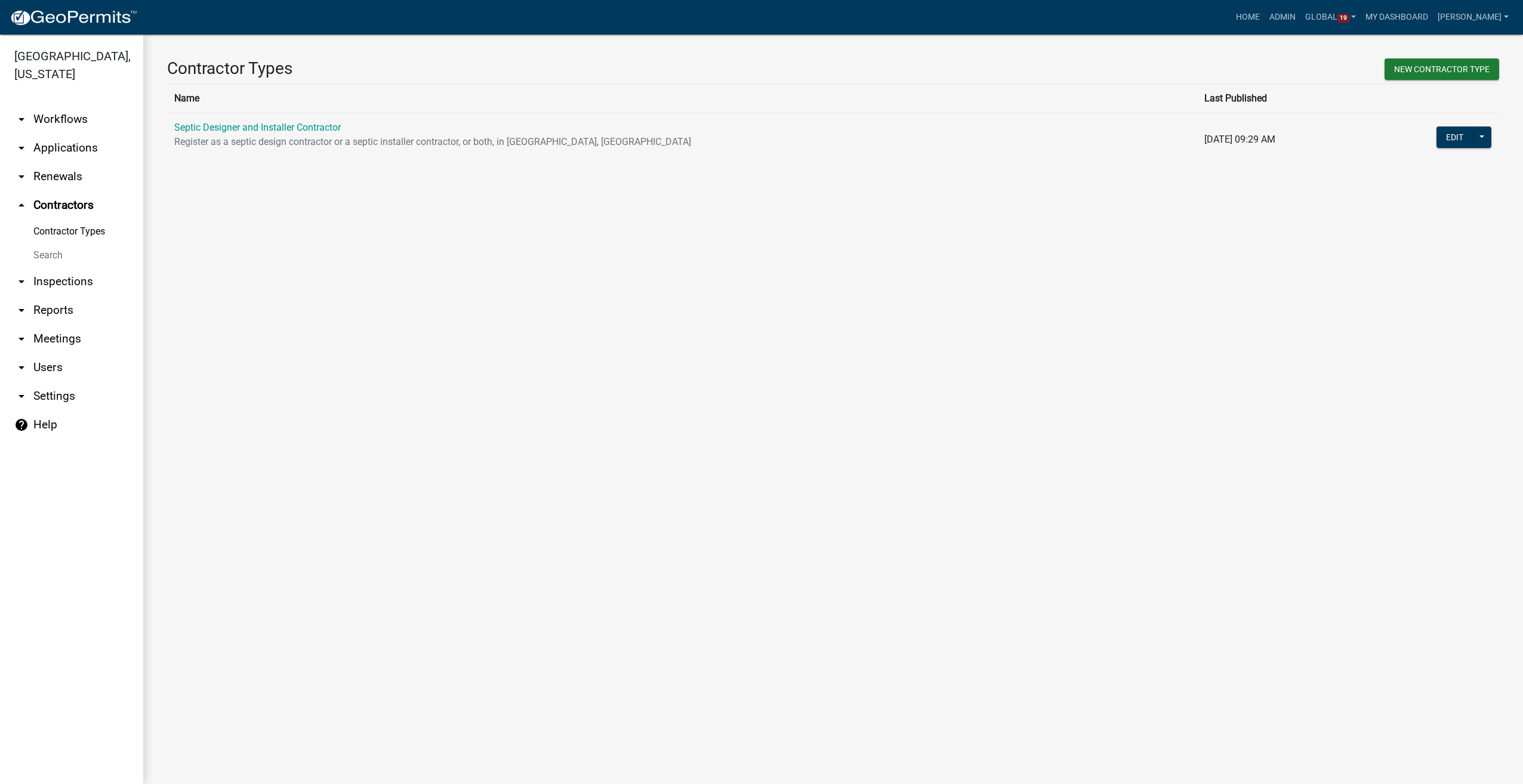
click at [57, 255] on link "Search" at bounding box center [71, 255] width 143 height 23
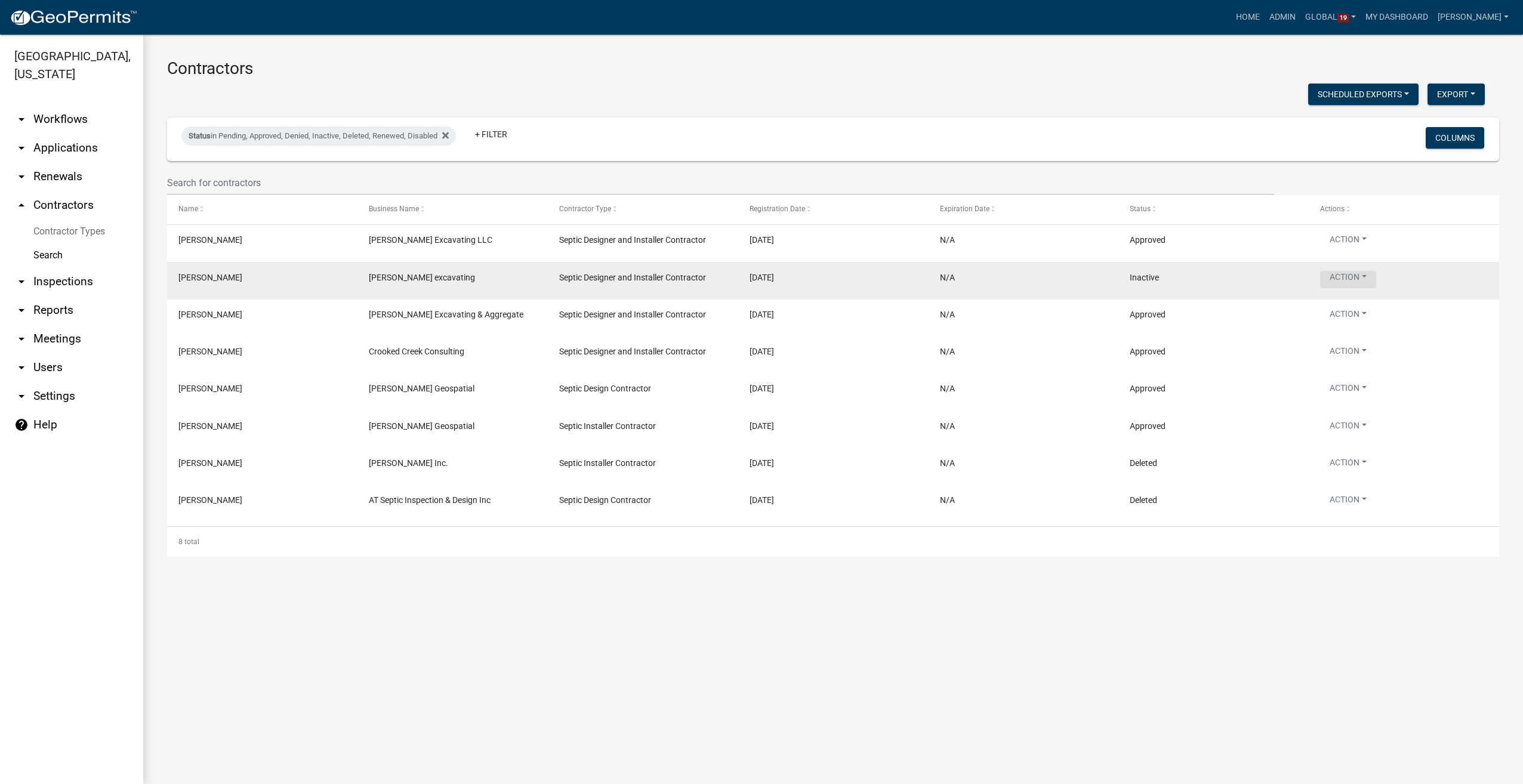
click at [1361, 278] on button "Action" at bounding box center [1348, 279] width 56 height 18
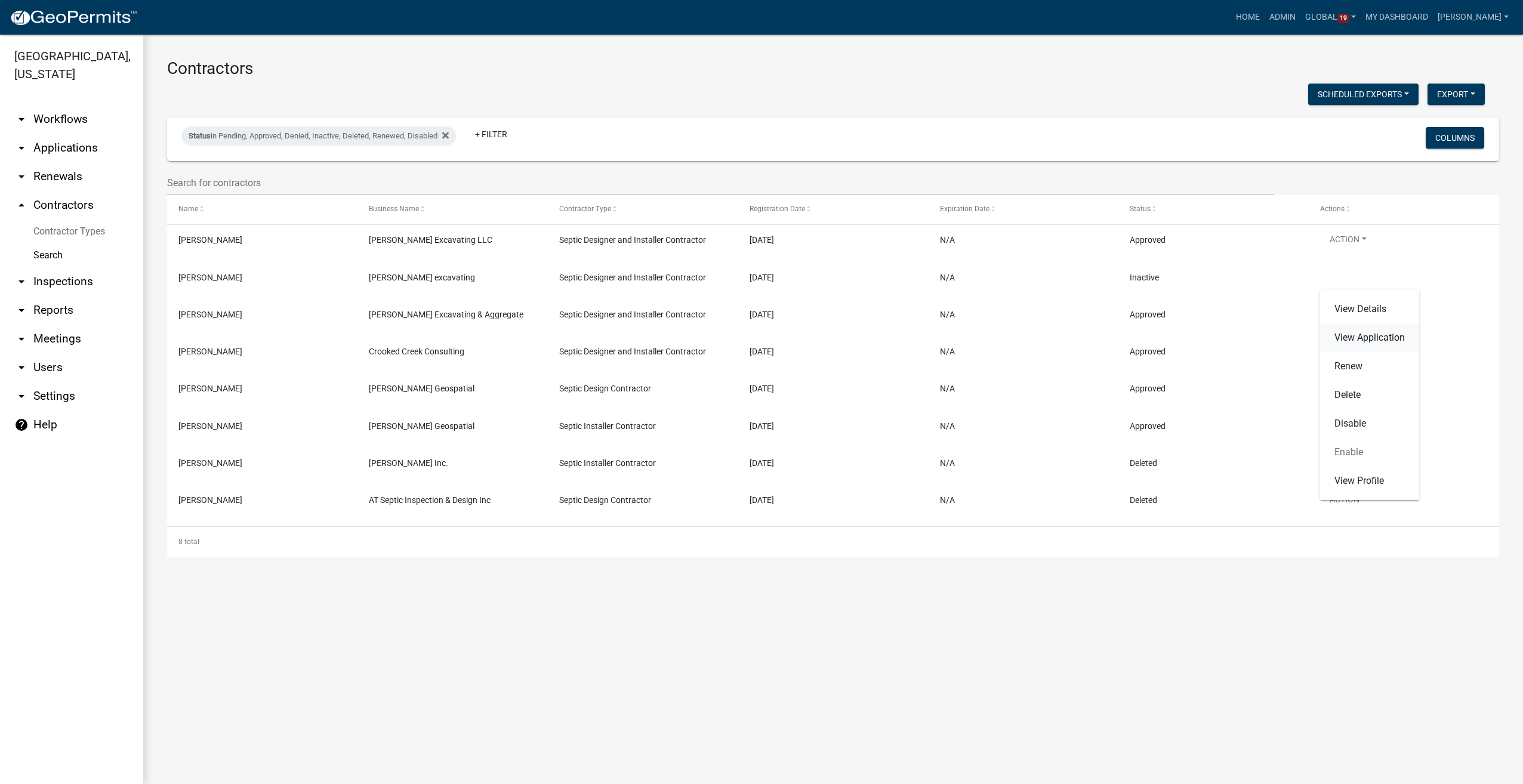
click at [1364, 330] on link "View Application" at bounding box center [1370, 338] width 99 height 29
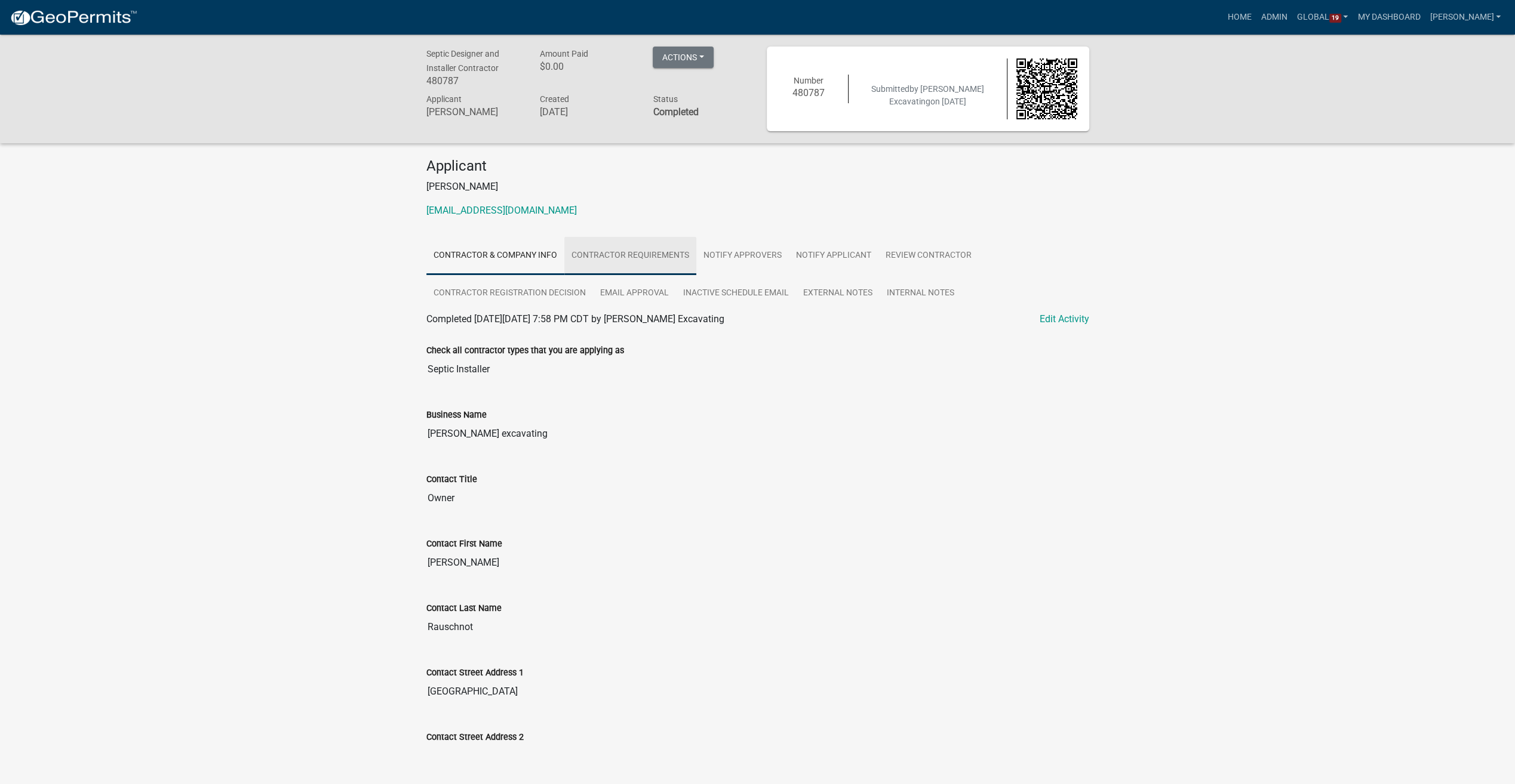
click at [646, 252] on link "Contractor Requirements" at bounding box center [630, 257] width 132 height 39
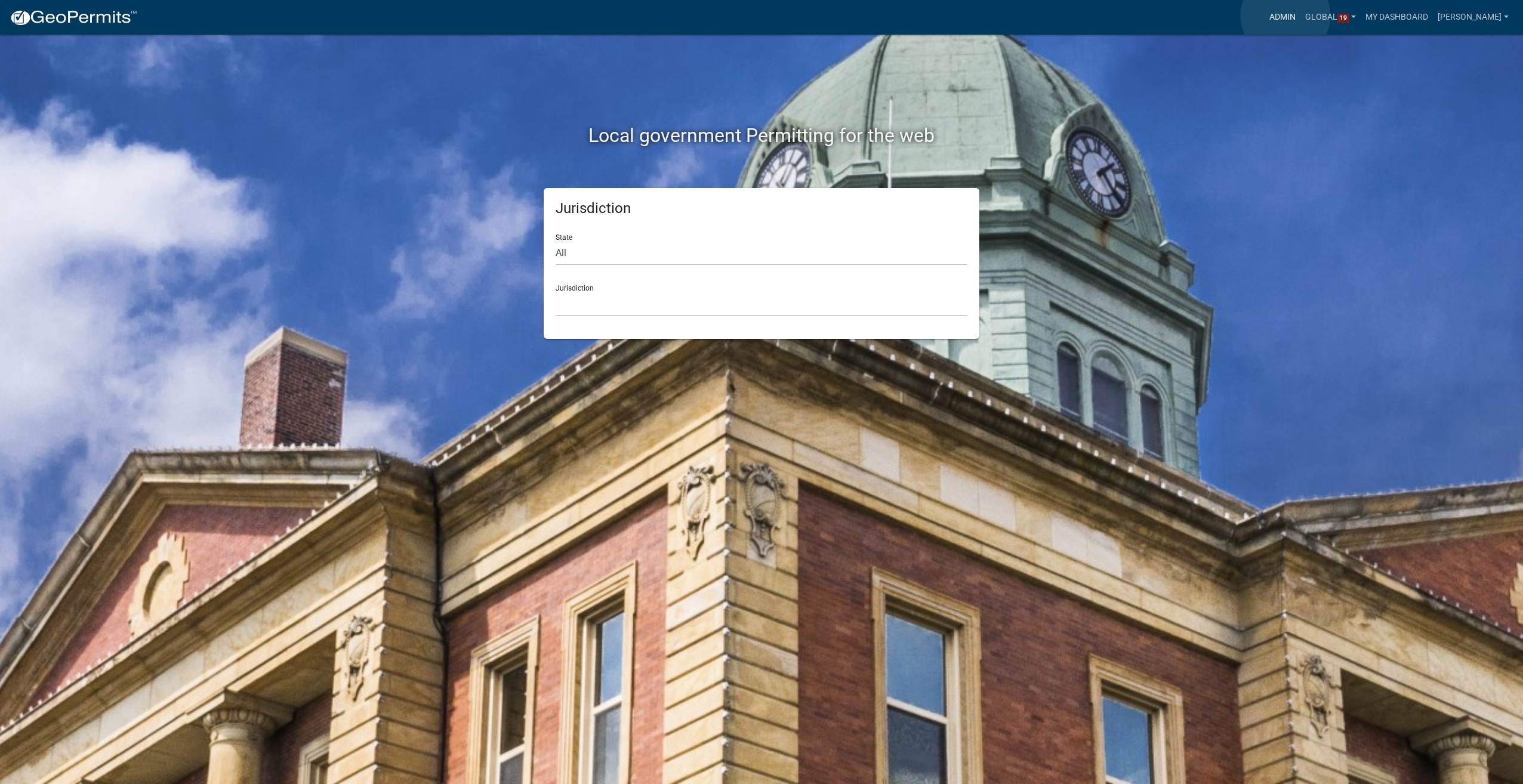
click at [1286, 16] on link "Admin" at bounding box center [1282, 17] width 36 height 23
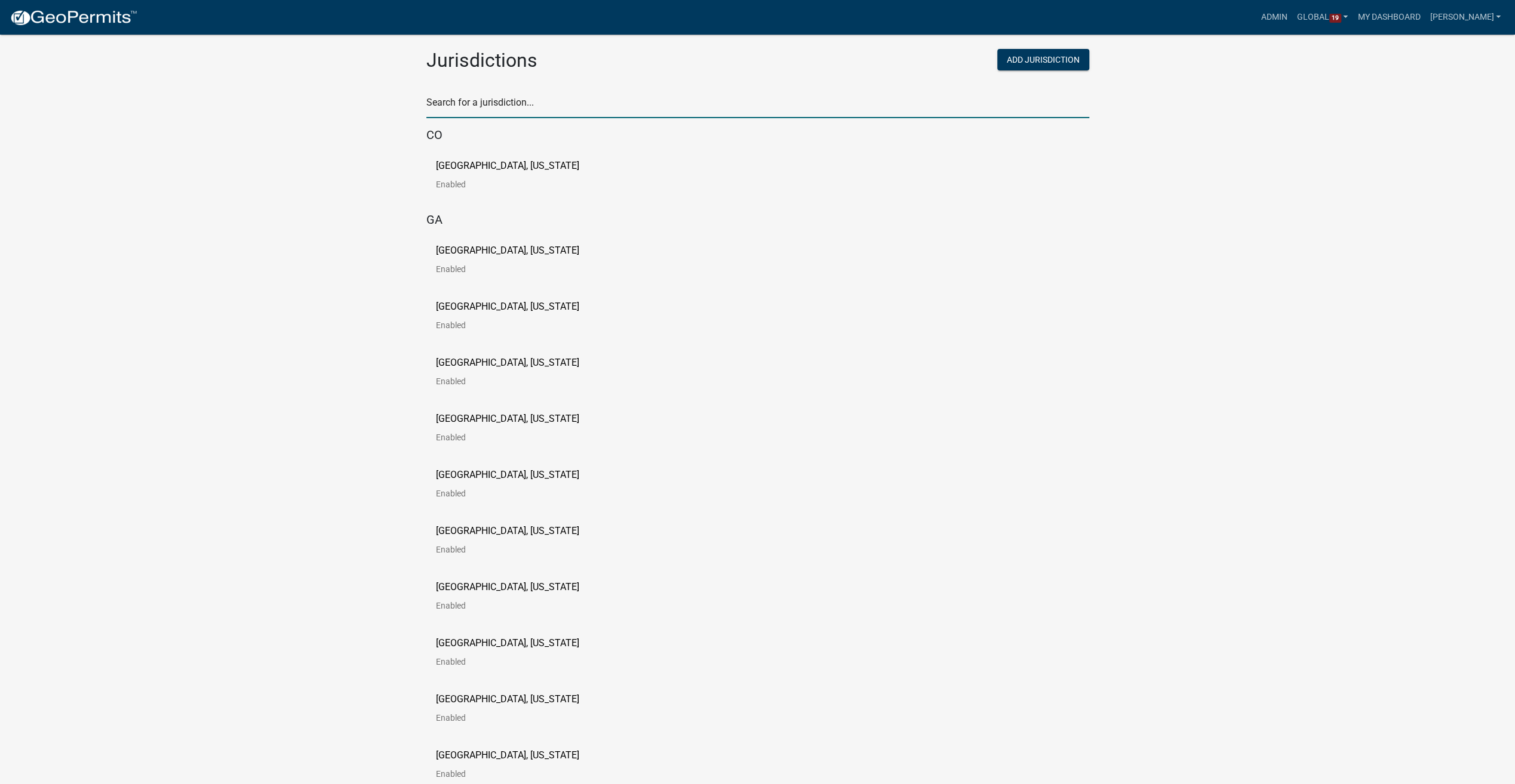
click at [453, 98] on input "text" at bounding box center [758, 106] width 663 height 24
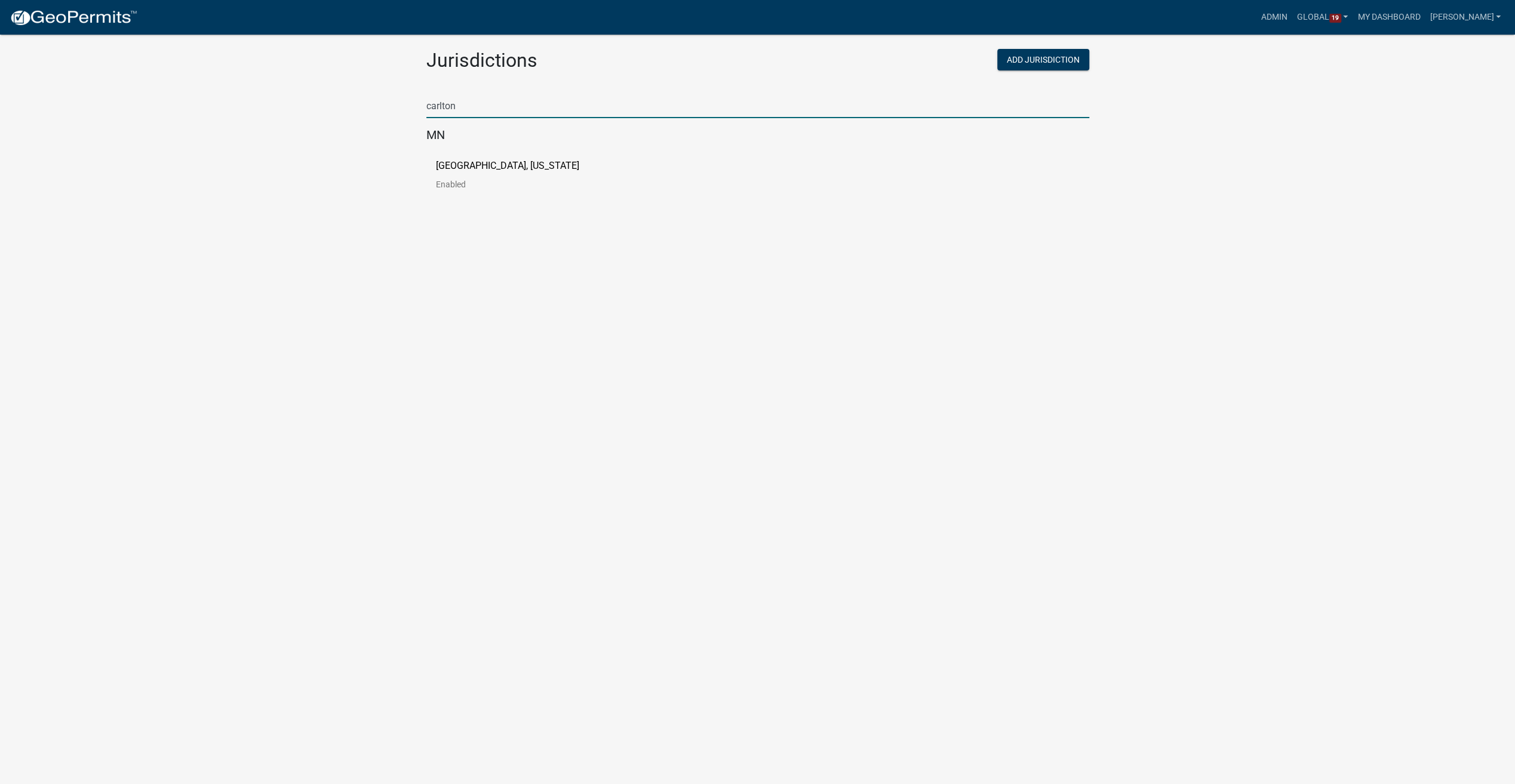
type input "carlton"
click at [449, 164] on p "[GEOGRAPHIC_DATA], [US_STATE]" at bounding box center [508, 165] width 143 height 9
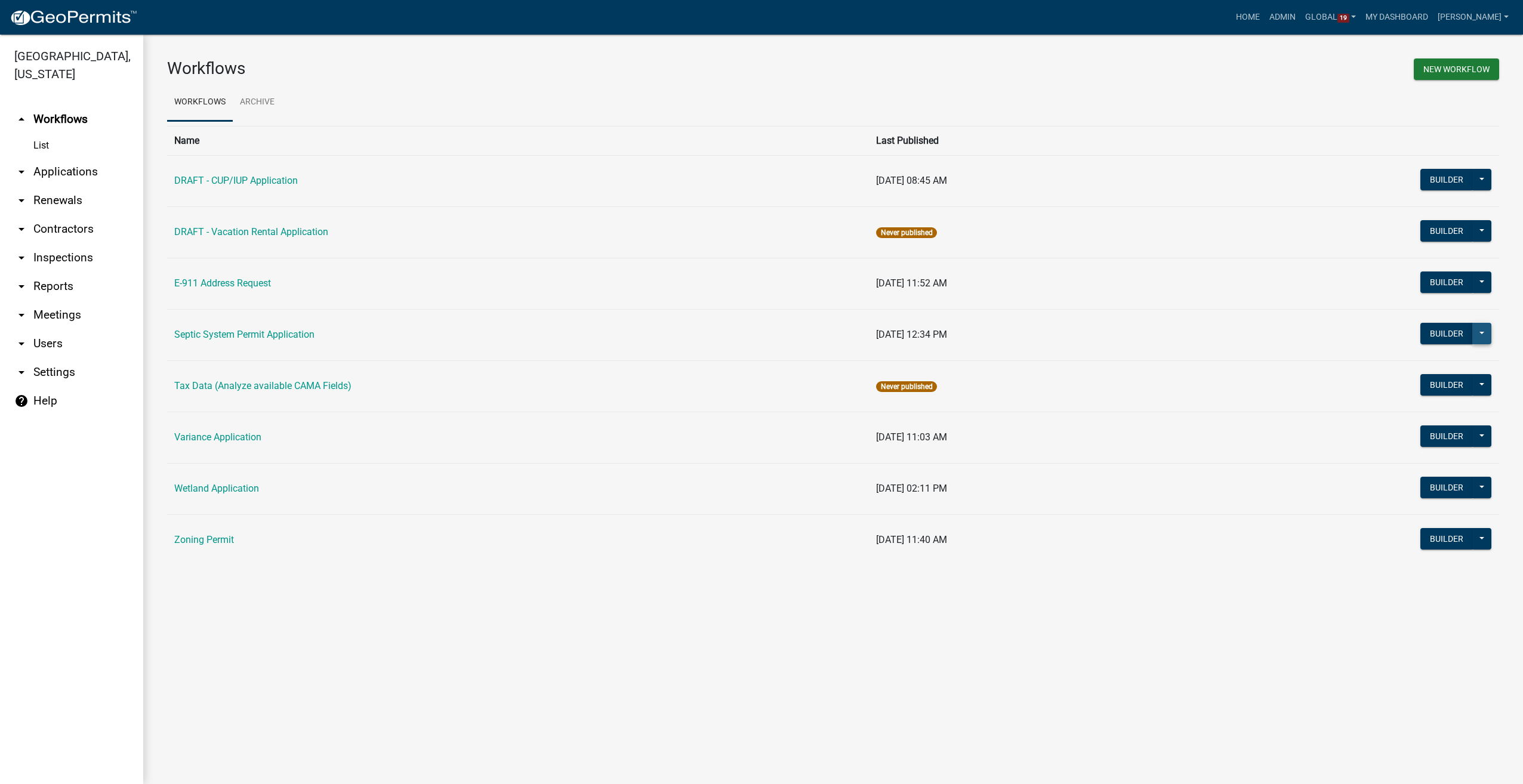
click at [1480, 333] on button at bounding box center [1482, 334] width 19 height 22
click at [833, 695] on main "Workflows New Workflow Workflows Archive Name Last Published DRAFT - CUP/IUP Ap…" at bounding box center [833, 409] width 1380 height 750
